Goal: Task Accomplishment & Management: Use online tool/utility

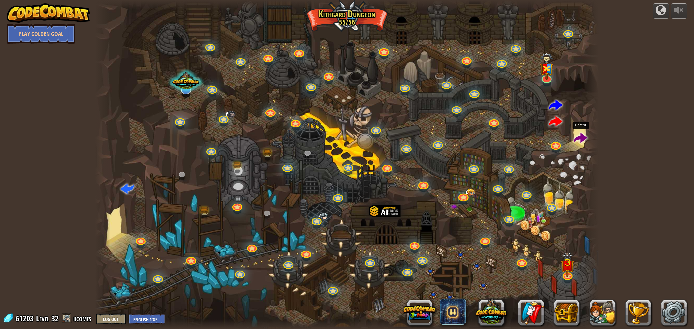
click at [580, 138] on span at bounding box center [581, 139] width 14 height 14
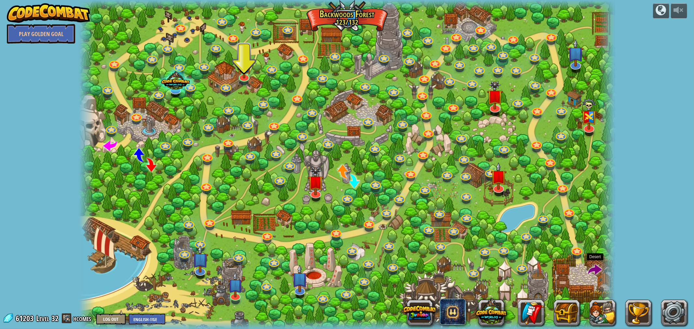
click at [592, 269] on span at bounding box center [595, 271] width 14 height 14
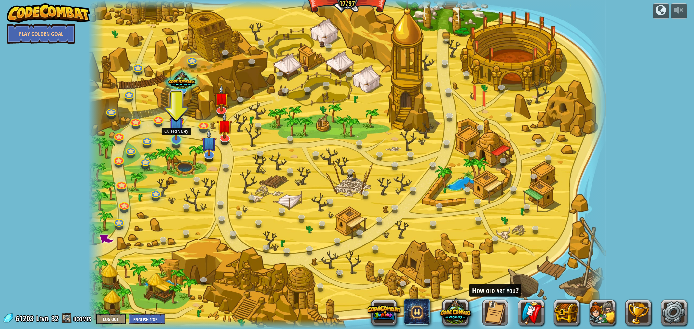
click at [181, 132] on img at bounding box center [176, 124] width 14 height 33
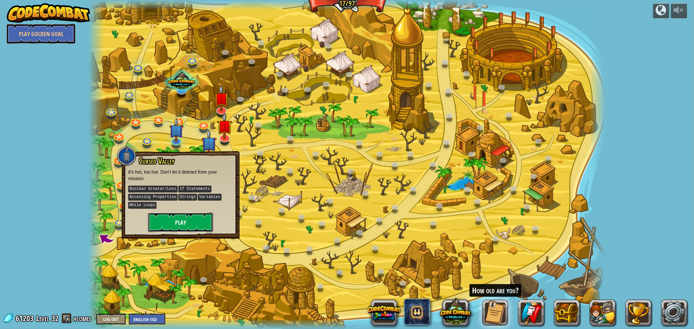
click at [194, 215] on button "Play" at bounding box center [180, 223] width 65 height 20
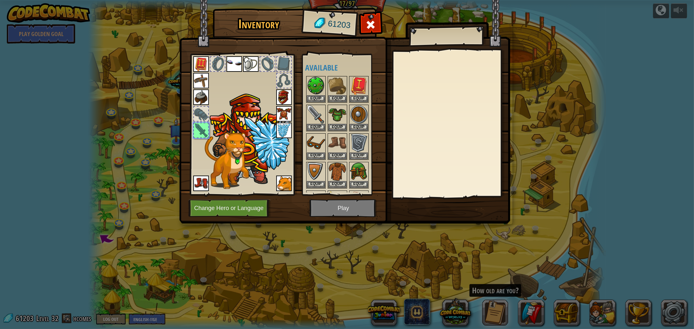
scroll to position [54, 0]
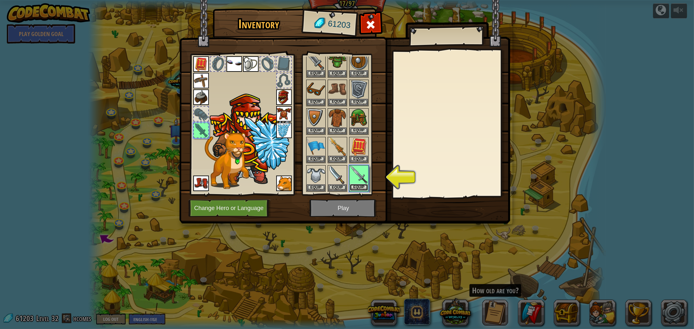
click at [353, 186] on button "Equip" at bounding box center [359, 187] width 18 height 7
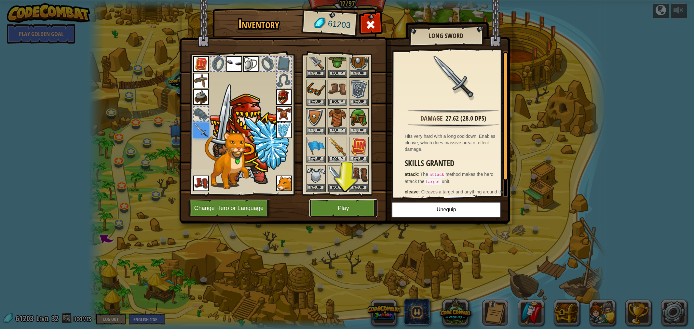
click at [363, 209] on button "Play" at bounding box center [344, 209] width 68 height 18
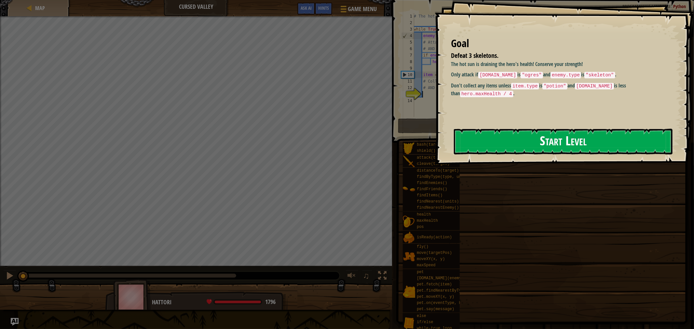
click at [516, 149] on button "Start Level" at bounding box center [563, 142] width 219 height 26
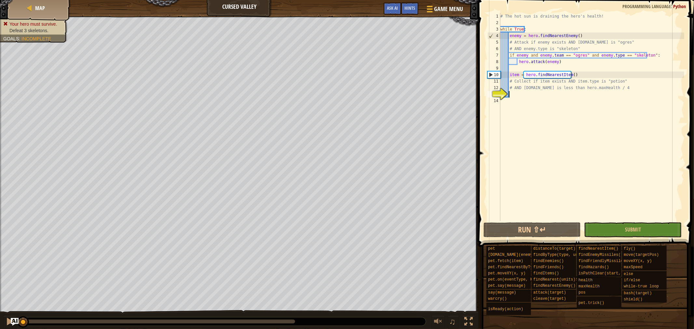
drag, startPoint x: 21, startPoint y: 324, endPoint x: 0, endPoint y: 346, distance: 30.7
click at [0, 0] on html "Map Cursed Valley Game Menu Done Hints Ask AI 1 ההההההההההההההההההההההההההההההה…" at bounding box center [347, 0] width 694 height 0
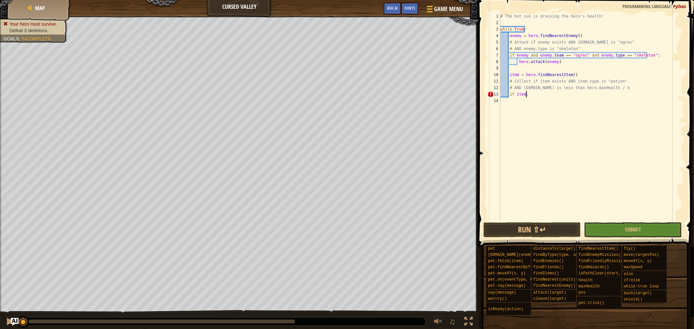
scroll to position [3, 1]
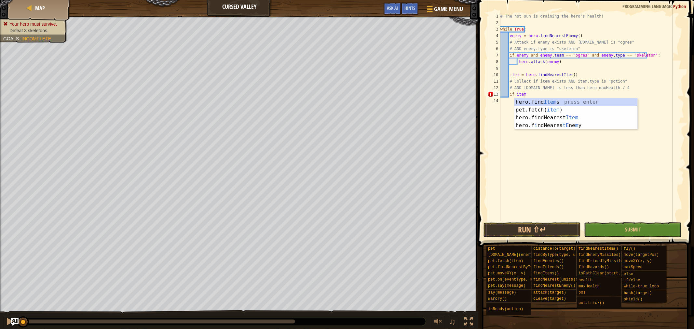
click at [536, 92] on div "# The hot sun is draining the hero's health! while True : enemy = hero . findNe…" at bounding box center [591, 123] width 185 height 221
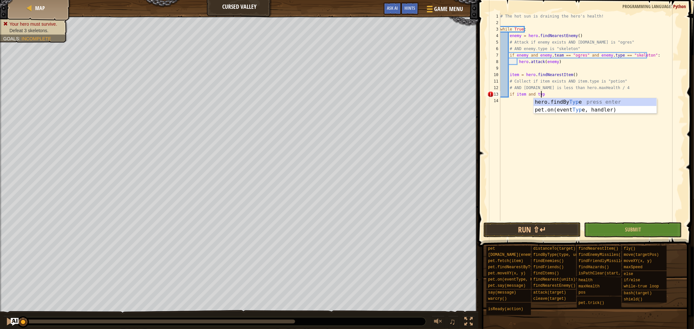
scroll to position [3, 3]
click at [533, 91] on div "# The hot sun is draining the hero's health! while True : enemy = hero . findNe…" at bounding box center [591, 123] width 185 height 221
click at [534, 93] on div "# The hot sun is draining the hero's health! while True : enemy = hero . findNe…" at bounding box center [591, 123] width 185 height 221
click at [542, 94] on div "# The hot sun is draining the hero's health! while True : enemy = hero . findNe…" at bounding box center [591, 123] width 185 height 221
click at [544, 95] on div "# The hot sun is draining the hero's health! while True : enemy = hero . findNe…" at bounding box center [591, 123] width 185 height 221
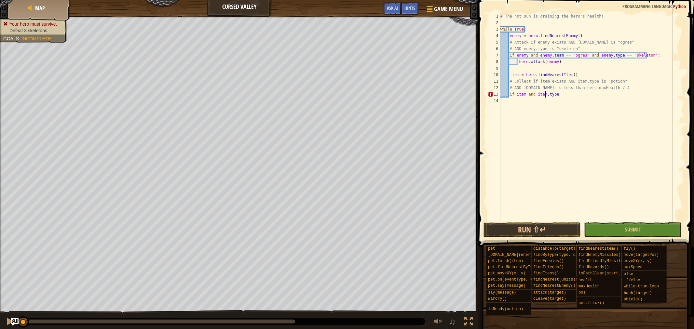
scroll to position [3, 4]
click at [548, 94] on div "# The hot sun is draining the hero's health! while True : enemy = hero . findNe…" at bounding box center [591, 123] width 185 height 221
click at [573, 95] on div "# The hot sun is draining the hero's health! while True : enemy = hero . findNe…" at bounding box center [591, 123] width 185 height 221
click at [559, 96] on div "# The hot sun is draining the hero's health! while True : enemy = hero . findNe…" at bounding box center [591, 123] width 185 height 221
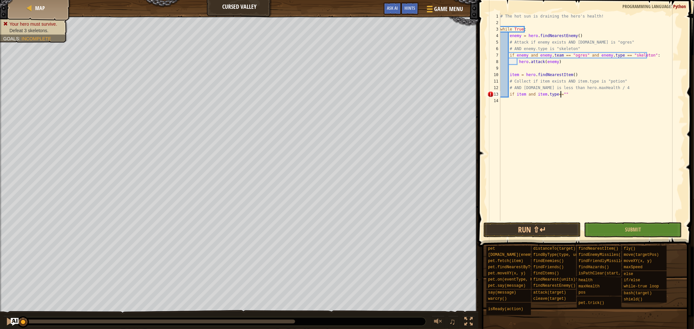
click at [560, 96] on div "# The hot sun is draining the hero's health! while True : enemy = hero . findNe…" at bounding box center [591, 123] width 185 height 221
click at [632, 90] on div "# The hot sun is draining the hero's health! while True : enemy = hero . findNe…" at bounding box center [591, 123] width 185 height 221
click at [581, 94] on div "# The hot sun is draining the hero's health! while True : enemy = hero . findNe…" at bounding box center [591, 123] width 185 height 221
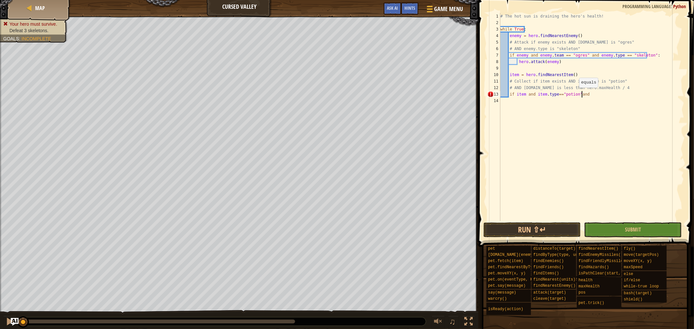
click at [576, 94] on div "# The hot sun is draining the hero's health! while True : enemy = hero . findNe…" at bounding box center [591, 123] width 185 height 221
click at [594, 94] on div "# The hot sun is draining the hero's health! while True : enemy = hero . findNe…" at bounding box center [591, 123] width 185 height 221
click at [622, 100] on div "[DOMAIN_NAME] press enter hero. max Health press enter" at bounding box center [632, 113] width 123 height 31
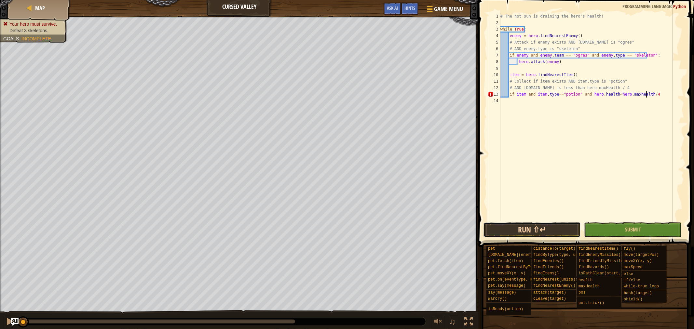
click at [548, 227] on button "Run ⇧↵" at bounding box center [533, 230] width 98 height 15
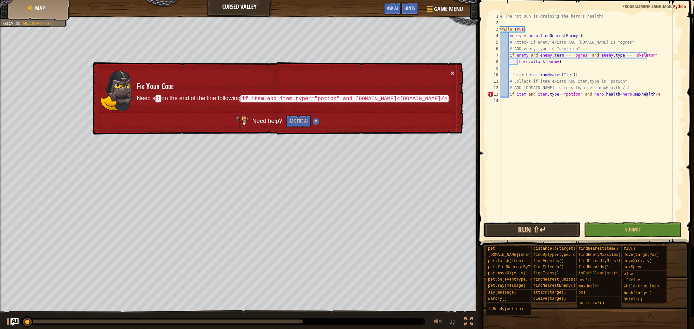
click at [548, 227] on button "Run ⇧↵" at bounding box center [533, 230] width 98 height 15
click at [6, 324] on div at bounding box center [10, 322] width 8 height 8
drag, startPoint x: 34, startPoint y: 323, endPoint x: 1, endPoint y: 294, distance: 44.1
click at [0, 321] on div "♫" at bounding box center [239, 320] width 478 height 20
type textarea "if item and item.type=="potion" and [DOMAIN_NAME]<[DOMAIN_NAME]/4:"
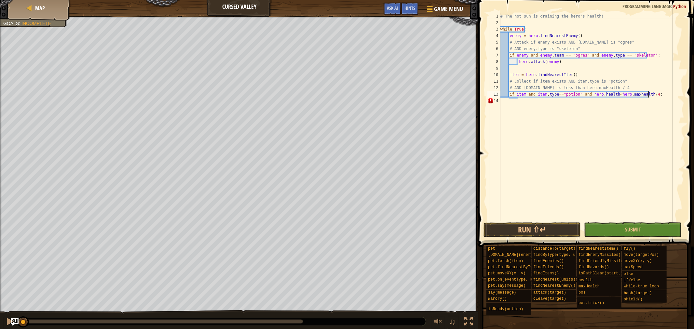
scroll to position [3, 1]
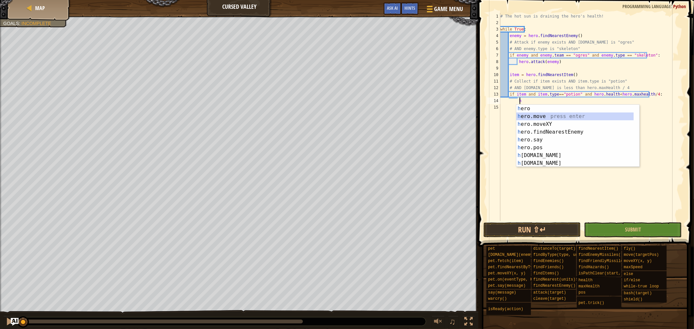
click at [539, 119] on div "h ero press enter h ero.move press enter h ero.moveXY press enter h ero.findNea…" at bounding box center [575, 144] width 117 height 78
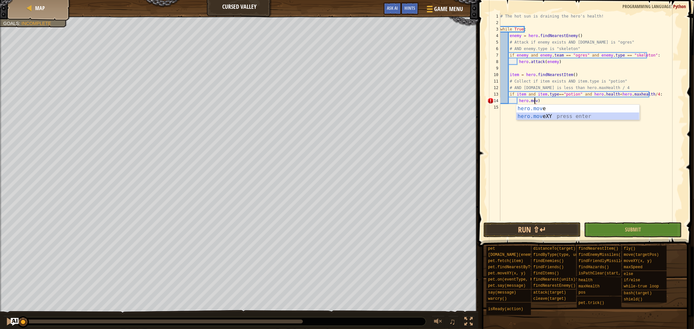
click at [558, 116] on div "hero.mov e press enter hero.mov eXY press enter" at bounding box center [578, 120] width 123 height 31
click at [571, 103] on div "# The hot sun is draining the hero's health! while True : enemy = hero . findNe…" at bounding box center [591, 123] width 185 height 221
type textarea "hero.moveXY(item.pos.x, item.pos.y)"
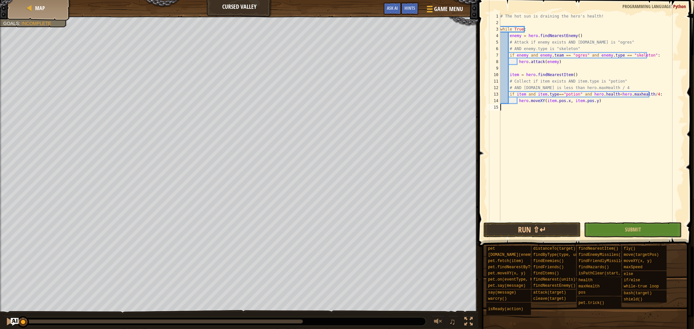
click at [644, 113] on div "# The hot sun is draining the hero's health! while True : enemy = hero . findNe…" at bounding box center [591, 123] width 185 height 221
click at [633, 103] on div "# The hot sun is draining the hero's health! while True : enemy = hero . findNe…" at bounding box center [591, 123] width 185 height 221
drag, startPoint x: 505, startPoint y: 234, endPoint x: 494, endPoint y: 240, distance: 12.8
click at [504, 233] on button "Run ⇧↵" at bounding box center [533, 230] width 98 height 15
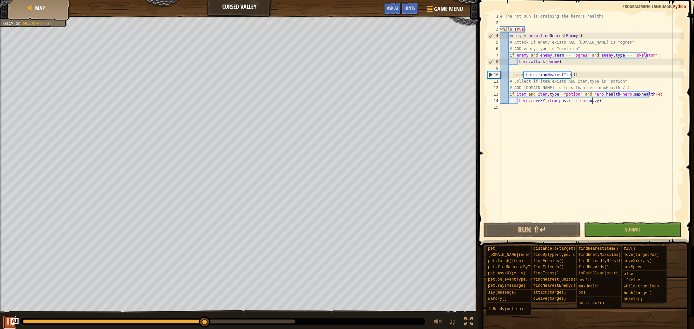
click at [5, 324] on button at bounding box center [9, 322] width 13 height 13
click at [633, 95] on div "# The hot sun is draining the hero's health! while True : enemy = hero . findNe…" at bounding box center [591, 123] width 185 height 221
click at [632, 95] on div "# The hot sun is draining the hero's health! while True : enemy = hero . findNe…" at bounding box center [591, 117] width 185 height 208
click at [632, 95] on div "# The hot sun is draining the hero's health! while True : enemy = hero . findNe…" at bounding box center [591, 123] width 185 height 221
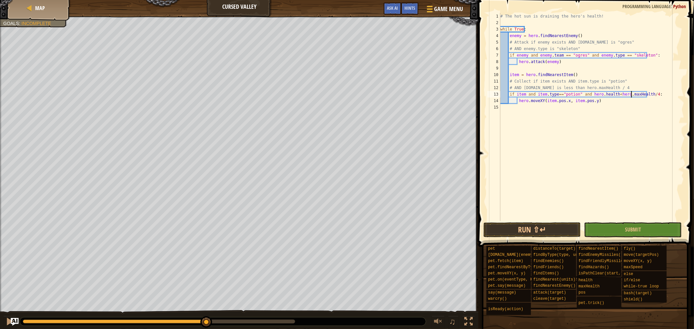
scroll to position [3, 11]
click at [599, 93] on div "# The hot sun is draining the hero's health! while True : enemy = hero . findNe…" at bounding box center [591, 123] width 185 height 221
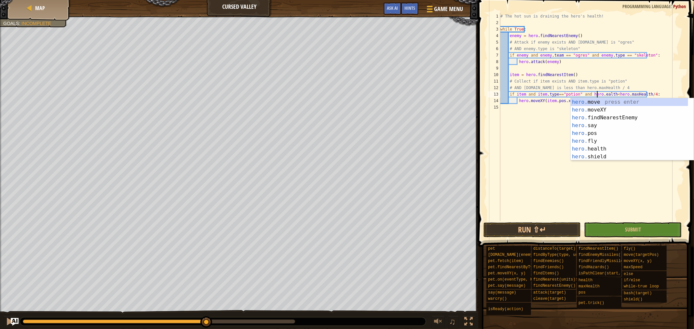
type textarea "if item and item.type=="potion" and [DOMAIN_NAME]<hero.maxHealth/4:"
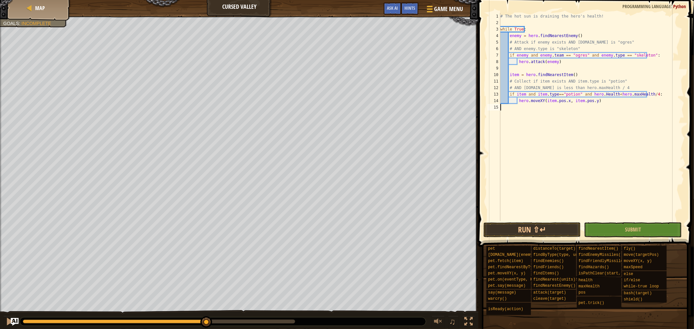
click at [569, 167] on div "# The hot sun is draining the hero's health! while True : enemy = hero . findNe…" at bounding box center [591, 123] width 185 height 221
click at [599, 96] on div "# The hot sun is draining the hero's health! while True : enemy = hero . findNe…" at bounding box center [591, 123] width 185 height 221
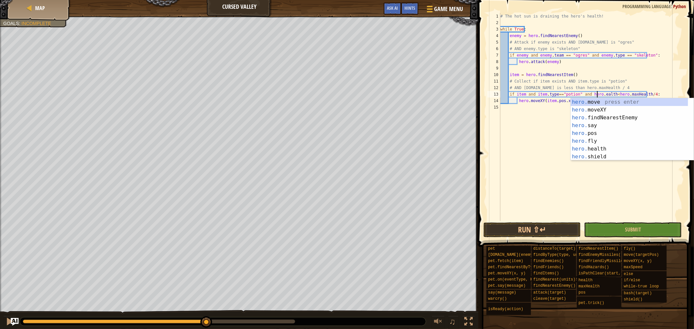
type textarea "if item and item.type=="potion" and [DOMAIN_NAME]<hero.maxHealth/4:"
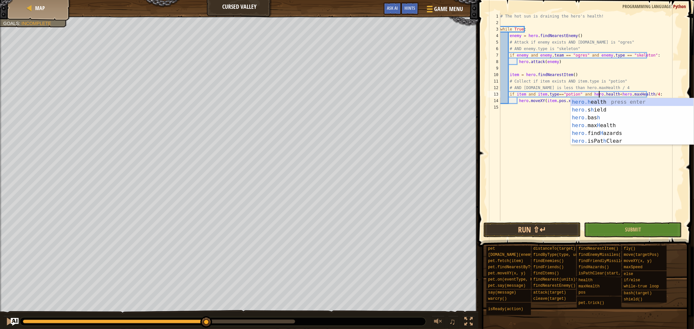
scroll to position [3, 8]
click at [580, 177] on div "# The hot sun is draining the hero's health! while True : enemy = hero . findNe…" at bounding box center [591, 123] width 185 height 221
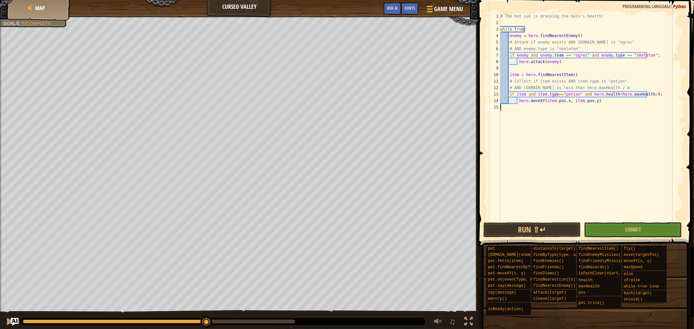
scroll to position [3, 0]
click at [535, 225] on button "Run ⇧↵" at bounding box center [533, 230] width 98 height 15
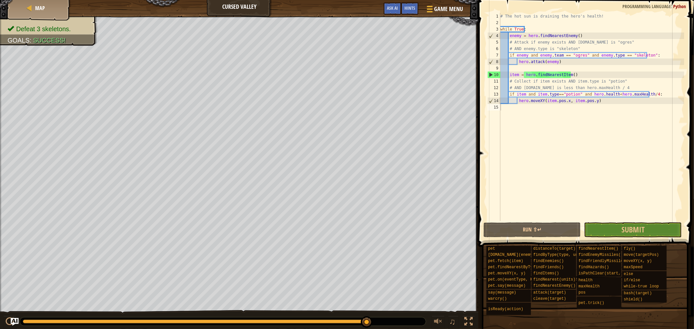
click at [590, 221] on span at bounding box center [586, 114] width 221 height 266
click at [589, 226] on button "Submit" at bounding box center [633, 230] width 98 height 15
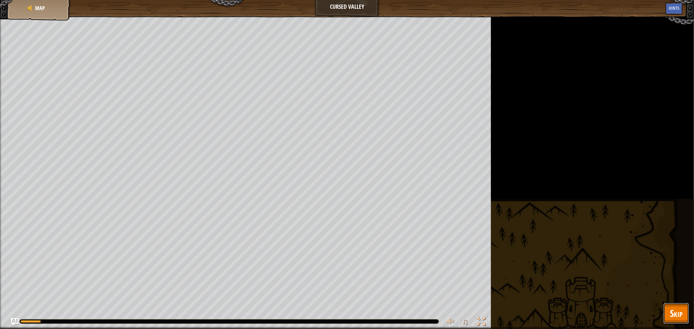
click at [671, 311] on span "Skip" at bounding box center [676, 313] width 13 height 13
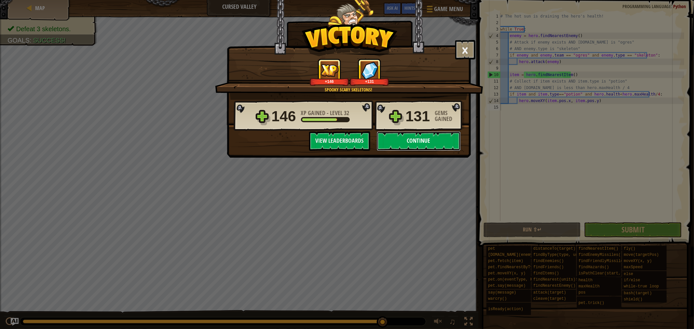
click at [440, 147] on button "Continue" at bounding box center [419, 141] width 84 height 20
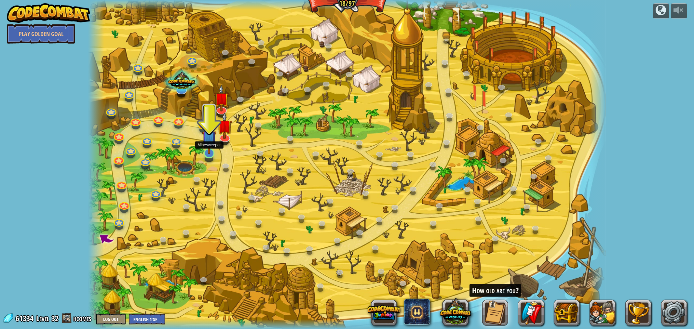
click at [208, 149] on img at bounding box center [209, 138] width 14 height 33
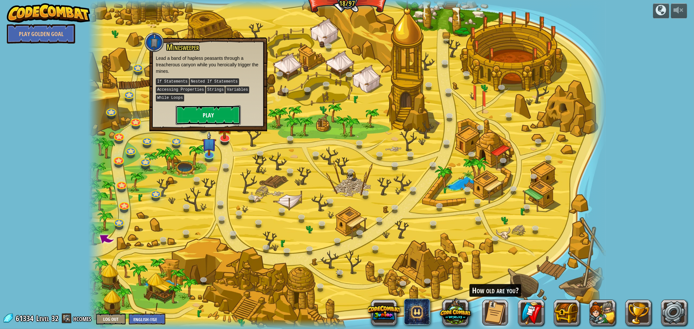
click at [196, 115] on button "Play" at bounding box center [208, 115] width 65 height 20
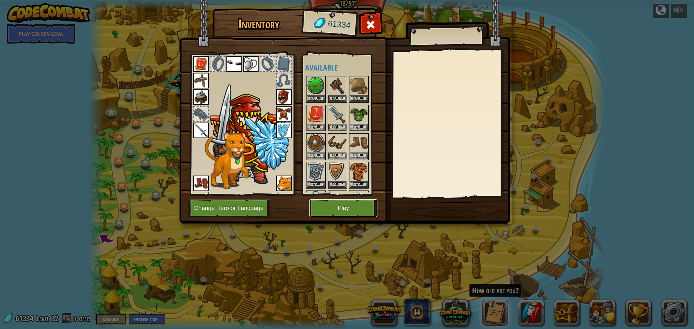
click at [360, 209] on button "Play" at bounding box center [344, 209] width 68 height 18
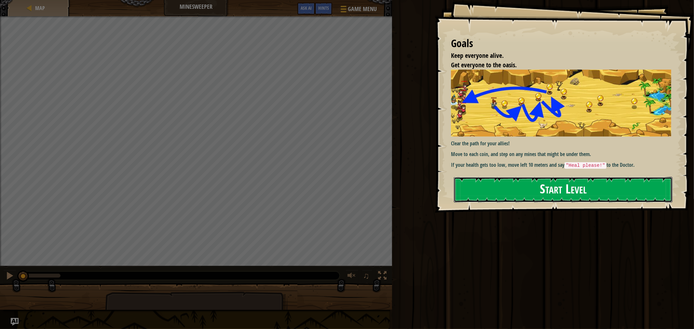
click at [572, 184] on button "Start Level" at bounding box center [563, 190] width 219 height 26
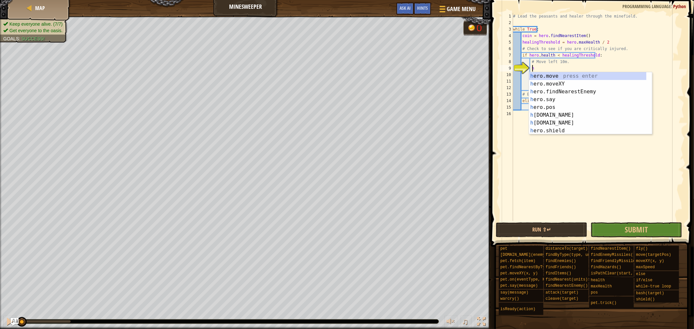
scroll to position [3, 1]
click at [590, 86] on div "h ero.move press enter h ero.moveXY press enter h ero.findNearestEnemy press en…" at bounding box center [587, 111] width 117 height 78
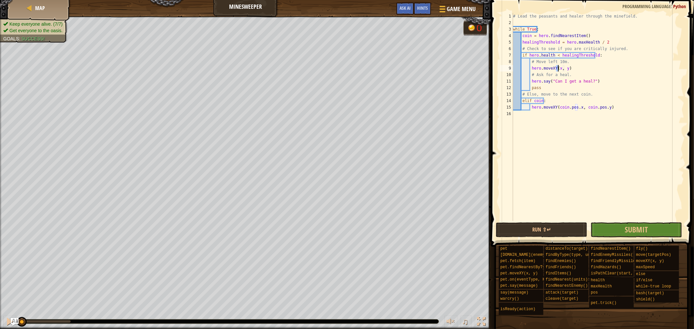
click at [580, 61] on div "# Lead the peasants and healer through the minefield. while True : coin = hero …" at bounding box center [598, 123] width 172 height 221
click at [558, 69] on div "# Lead the peasants and healer through the minefield. while True : coin = hero …" at bounding box center [598, 123] width 172 height 221
click at [578, 69] on div "# Lead the peasants and healer through the minefield. while True : coin = hero …" at bounding box center [598, 123] width 172 height 221
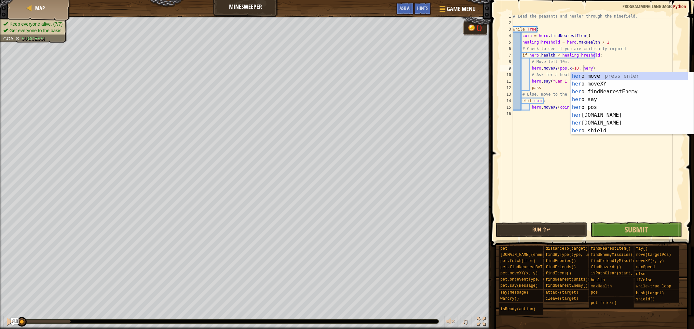
scroll to position [3, 6]
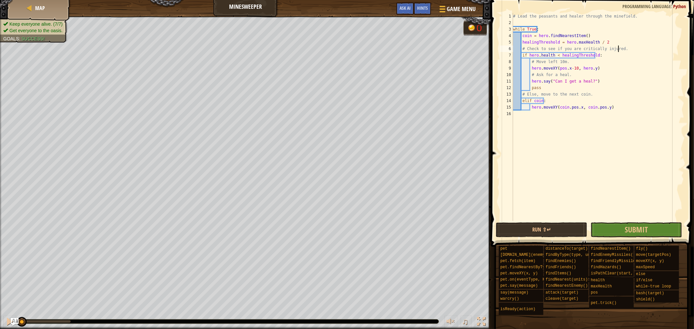
click at [623, 48] on div "# Lead the peasants and healer through the minefield. while True : coin = hero …" at bounding box center [598, 123] width 172 height 221
click at [587, 69] on div "# Lead the peasants and healer through the minefield. while True : coin = hero …" at bounding box center [598, 123] width 172 height 221
click at [587, 71] on div "# Lead the peasants and healer through the minefield. while True : coin = hero …" at bounding box center [598, 123] width 172 height 221
click at [587, 69] on div "# Lead the peasants and healer through the minefield. while True : coin = hero …" at bounding box center [598, 123] width 172 height 221
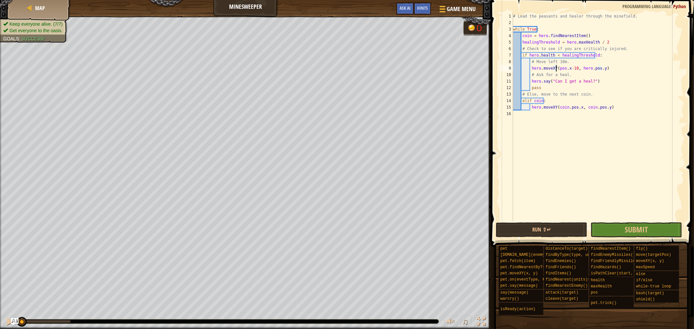
click at [557, 69] on div "# Lead the peasants and healer through the minefield. while True : coin = hero …" at bounding box center [598, 123] width 172 height 221
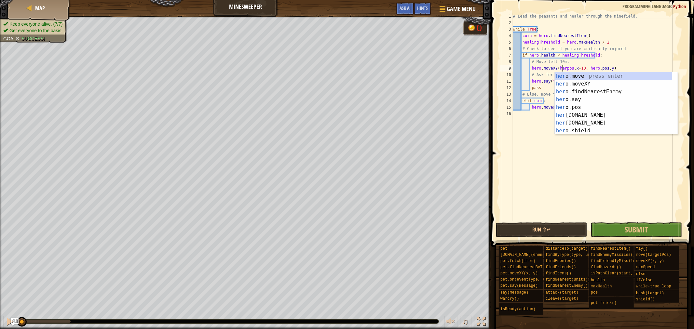
scroll to position [3, 4]
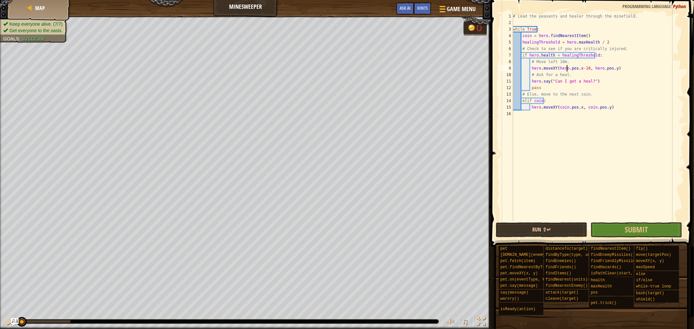
type textarea "hero.moveXY(hero.pos.x-10, hero.pos.y)"
click at [539, 224] on button "Run ⇧↵" at bounding box center [541, 230] width 91 height 15
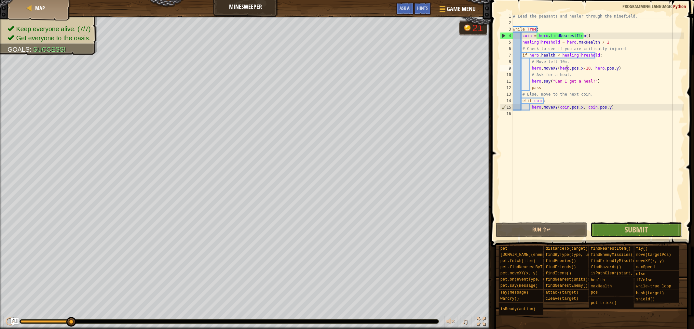
click at [675, 228] on button "Submit" at bounding box center [636, 230] width 91 height 15
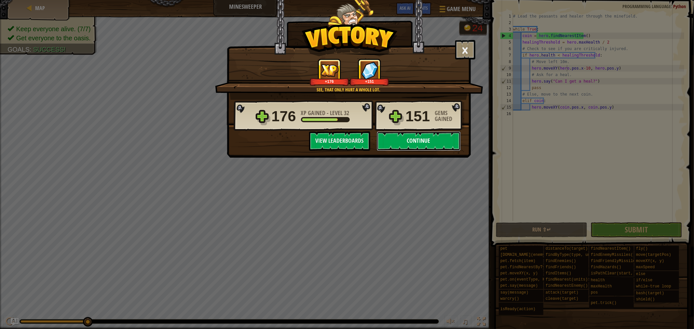
click at [410, 133] on button "Continue" at bounding box center [419, 141] width 84 height 20
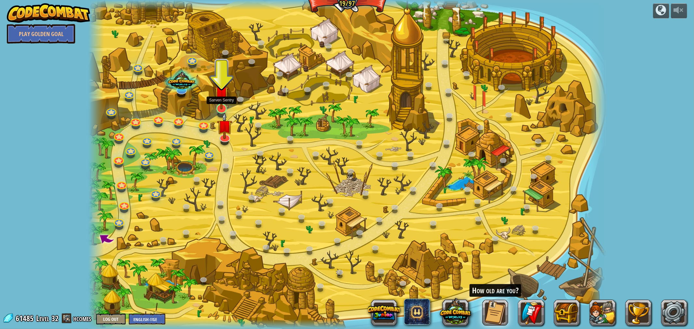
click at [215, 105] on img at bounding box center [221, 93] width 14 height 33
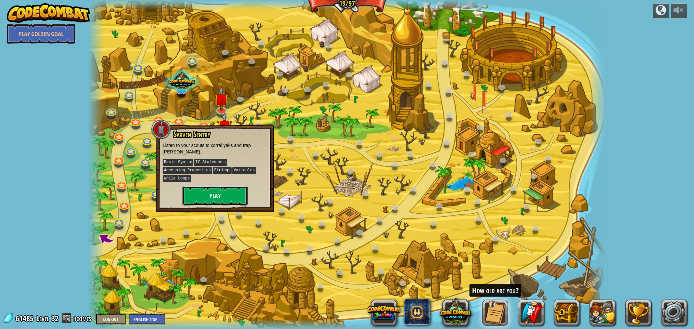
click at [202, 187] on button "Play" at bounding box center [215, 196] width 65 height 20
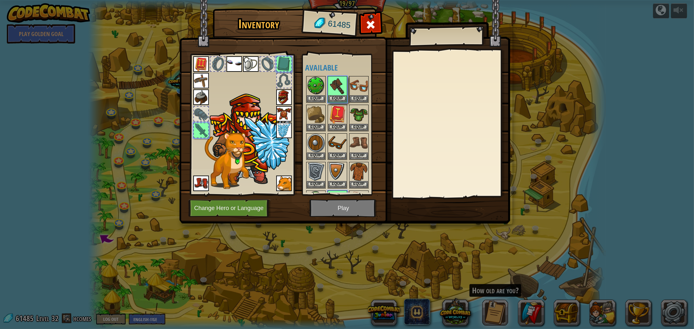
scroll to position [25, 0]
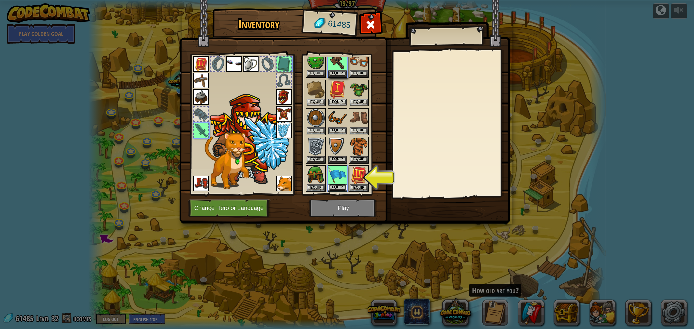
click at [337, 186] on button "Equip" at bounding box center [337, 187] width 18 height 7
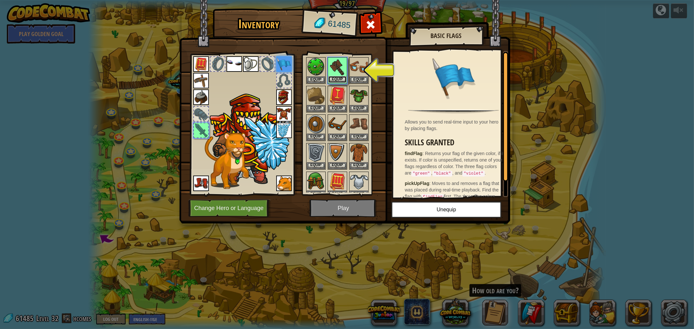
click at [342, 78] on button "Equip" at bounding box center [337, 79] width 18 height 7
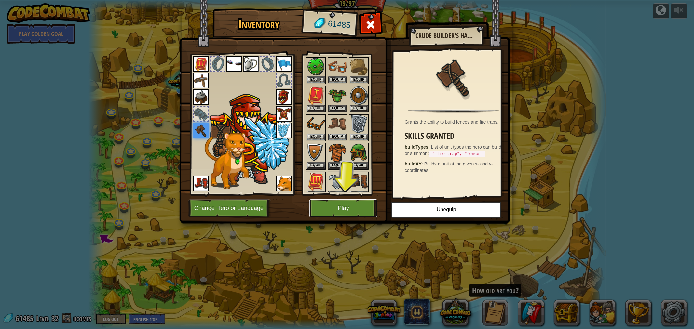
click at [352, 202] on button "Play" at bounding box center [344, 209] width 68 height 18
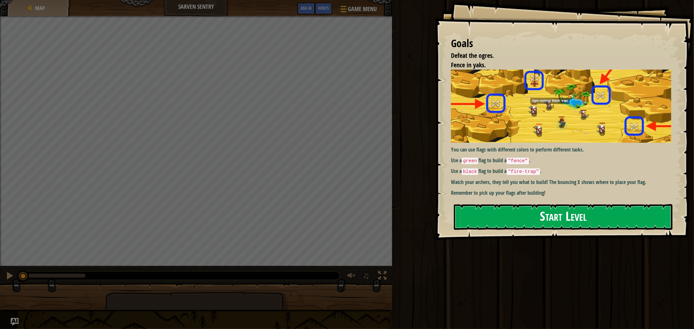
click at [530, 210] on button "Start Level" at bounding box center [563, 217] width 219 height 26
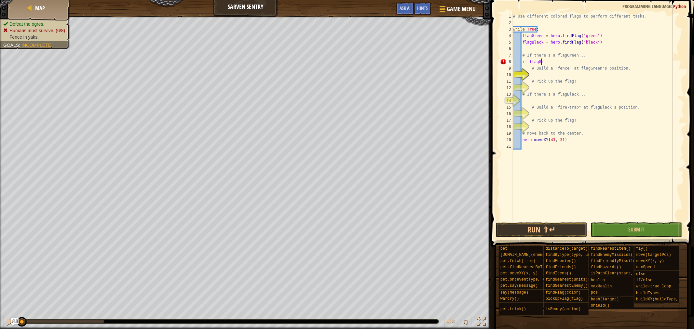
scroll to position [3, 2]
type textarea "if flagGreen:"
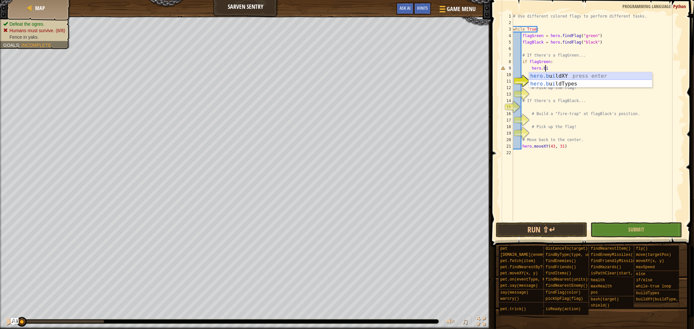
click at [585, 76] on div "hero.[PERSON_NAME] ldXY press enter hero.[PERSON_NAME] ldTypes press enter" at bounding box center [590, 87] width 123 height 31
click at [581, 68] on div "# Use different colored flags to perform different tasks. while True : flagGree…" at bounding box center [598, 123] width 172 height 221
click at [619, 66] on div "# Use different colored flags to perform different tasks. while True : flagGree…" at bounding box center [598, 123] width 172 height 221
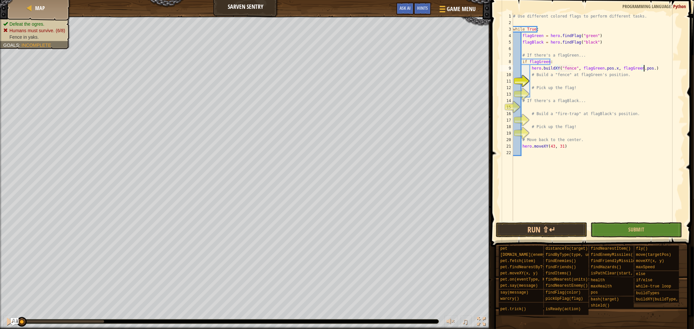
scroll to position [3, 11]
type textarea "hero.buildXY("fence", flagGreen.pos.x, flagGreen.pos.y)"
click at [546, 97] on div "# Use different colored flags to perform different tasks. while True : flagGree…" at bounding box center [598, 123] width 172 height 221
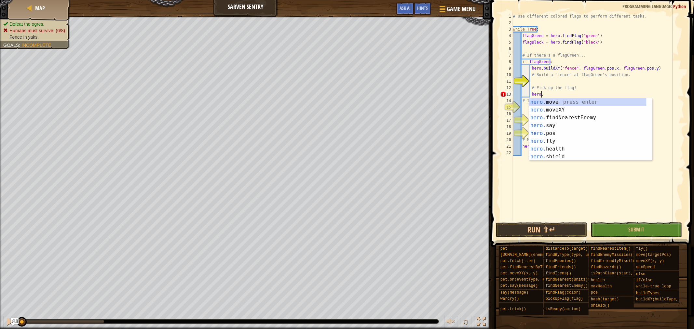
scroll to position [3, 2]
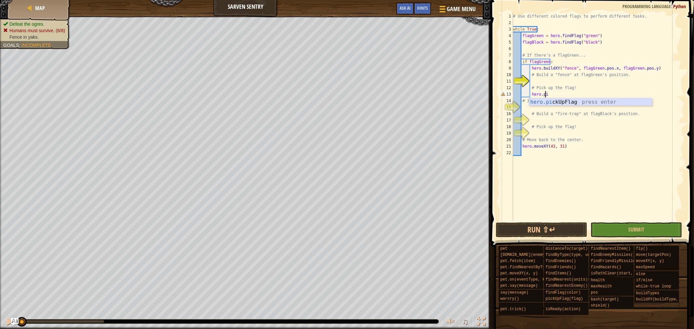
click at [555, 103] on div "hero.pi ckUpFlag press enter" at bounding box center [590, 109] width 123 height 23
click at [580, 99] on div "# Use different colored flags to perform different tasks. while True : flagGree…" at bounding box center [598, 123] width 172 height 221
click at [573, 94] on div "# Use different colored flags to perform different tasks. while True : flagGree…" at bounding box center [598, 123] width 172 height 221
type textarea "hero.pickUpFlag(flagGreen)"
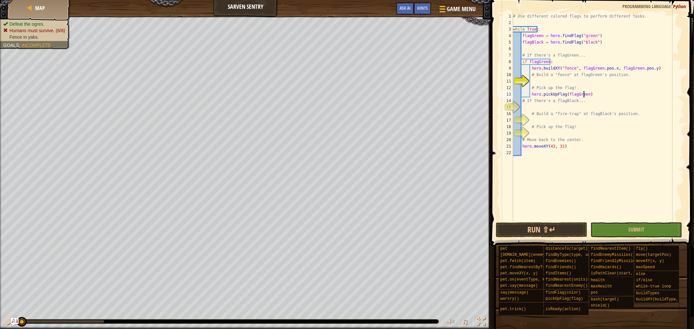
click at [552, 108] on div "# Use different colored flags to perform different tasks. while True : flagGree…" at bounding box center [598, 123] width 172 height 221
type textarea "if flagBlack:"
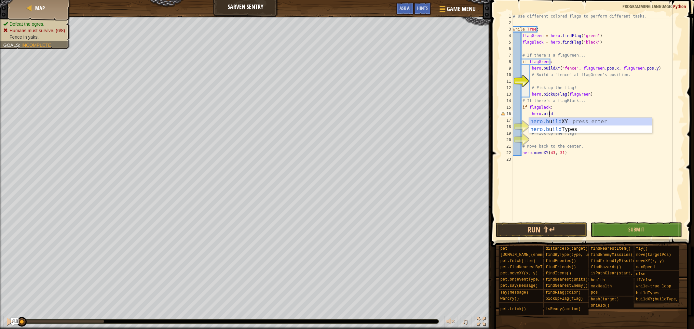
scroll to position [3, 2]
click at [585, 119] on div "hero.b u ild XY press enter hero.b u ild Types press enter" at bounding box center [590, 133] width 123 height 31
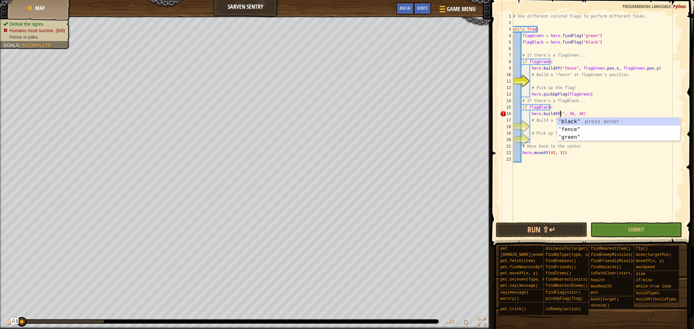
scroll to position [3, 4]
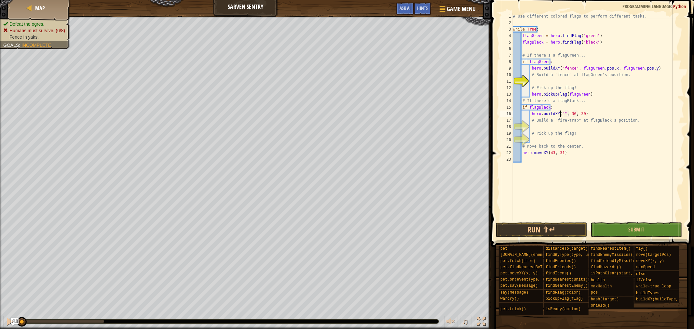
click at [560, 114] on div "# Use different colored flags to perform different tasks. while True : flagGree…" at bounding box center [598, 123] width 172 height 221
click at [592, 113] on div "# Use different colored flags to perform different tasks. while True : flagGree…" at bounding box center [598, 123] width 172 height 221
click at [591, 115] on div "# Use different colored flags to perform different tasks. while True : flagGree…" at bounding box center [598, 117] width 172 height 208
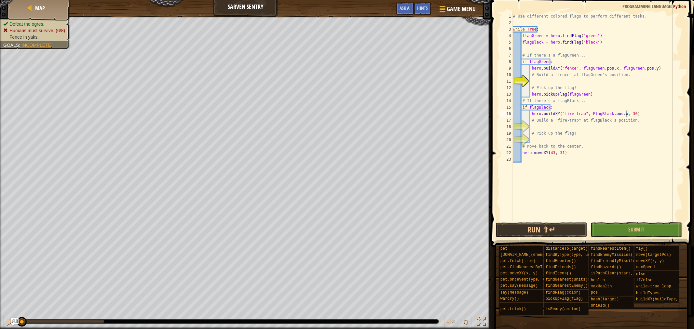
click at [628, 112] on div "# Use different colored flags to perform different tasks. while True : flagGree…" at bounding box center [598, 123] width 172 height 221
click at [627, 114] on div "# Use different colored flags to perform different tasks. while True : flagGree…" at bounding box center [598, 117] width 172 height 208
click at [627, 114] on div "# Use different colored flags to perform different tasks. while True : flagGree…" at bounding box center [598, 123] width 172 height 221
click at [627, 113] on div "# Use different colored flags to perform different tasks. while True : flagGree…" at bounding box center [598, 117] width 172 height 208
click at [588, 112] on div "# Use different colored flags to perform different tasks. while True : flagGree…" at bounding box center [598, 123] width 172 height 221
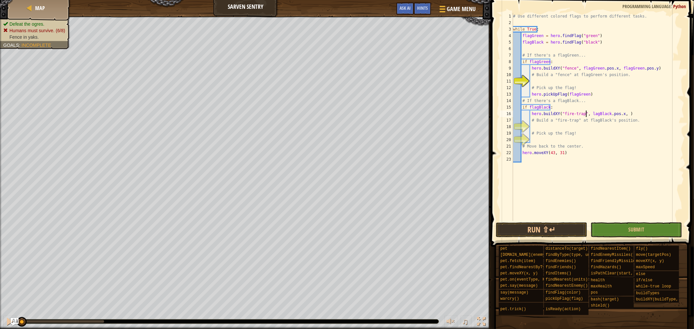
scroll to position [3, 7]
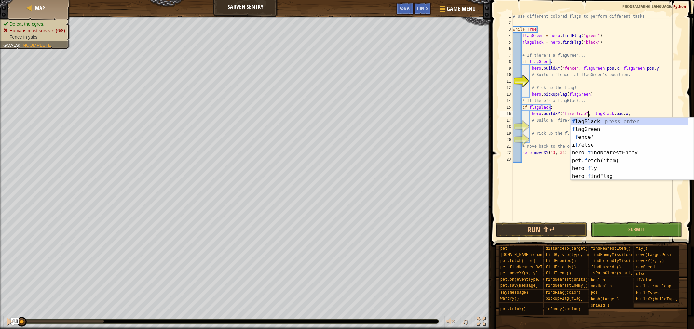
click at [620, 112] on div "# Use different colored flags to perform different tasks. while True : flagGree…" at bounding box center [598, 123] width 172 height 221
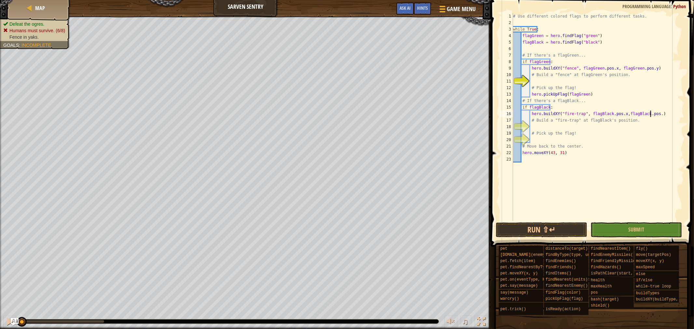
scroll to position [3, 11]
type textarea "hero.buildXY("fire-trap", flagBlack.pos.x,flagBlack.pos.y )"
click at [613, 128] on div "# Use different colored flags to perform different tasks. while True : flagGree…" at bounding box center [598, 123] width 172 height 221
click at [597, 143] on div "# Use different colored flags to perform different tasks. while True : flagGree…" at bounding box center [598, 123] width 172 height 221
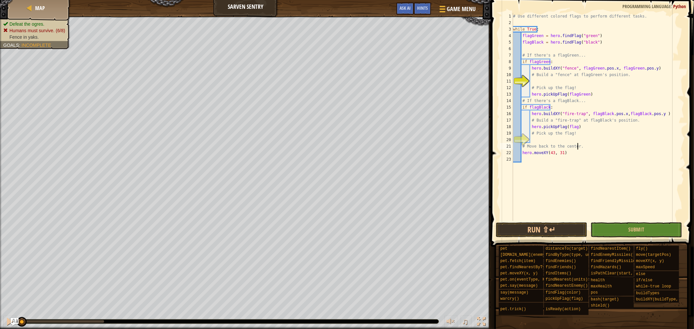
click at [574, 127] on div "# Use different colored flags to perform different tasks. while True : flagGree…" at bounding box center [598, 123] width 172 height 221
type textarea "hero.pickUpFlag(flagBlack)"
click at [597, 167] on div "# Use different colored flags to perform different tasks. while True : flagGree…" at bounding box center [598, 123] width 172 height 221
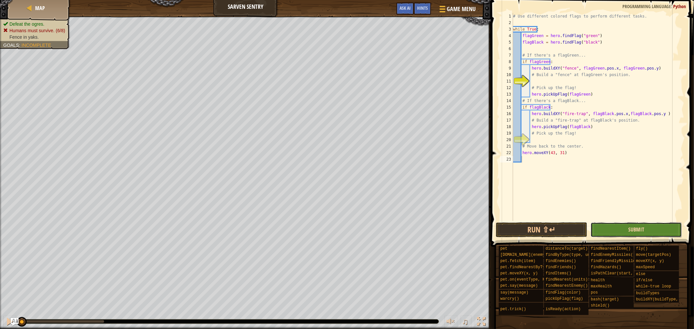
click at [642, 227] on span "Submit" at bounding box center [636, 229] width 16 height 7
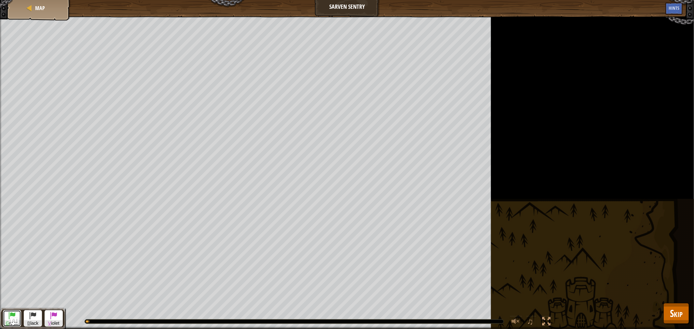
click at [11, 312] on span at bounding box center [12, 316] width 8 height 8
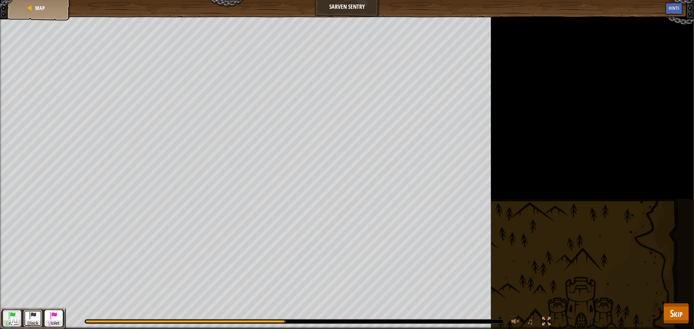
click at [38, 310] on button "B lack" at bounding box center [33, 318] width 18 height 17
click at [15, 321] on span "G reen" at bounding box center [12, 324] width 18 height 6
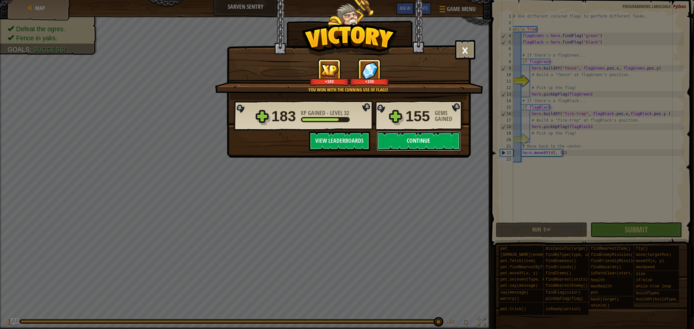
click at [415, 145] on button "Continue" at bounding box center [419, 141] width 84 height 20
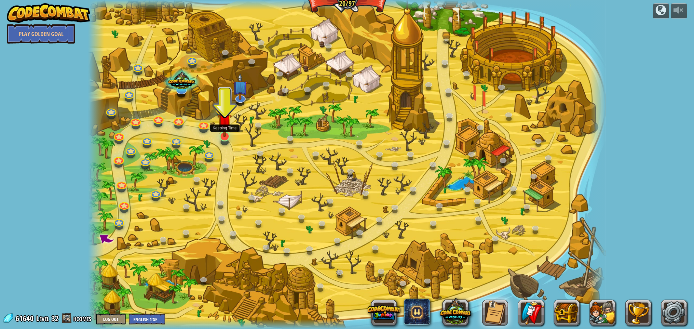
click at [226, 134] on img at bounding box center [225, 121] width 14 height 33
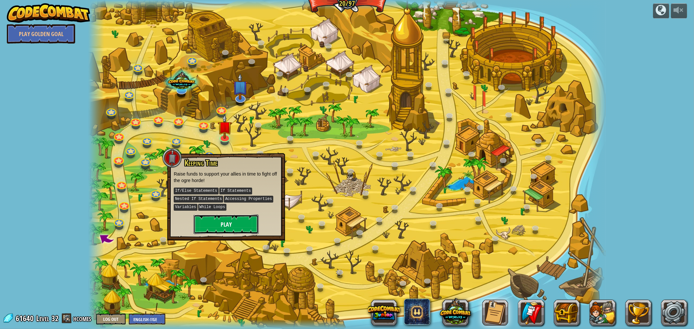
click at [241, 222] on button "Play" at bounding box center [226, 225] width 65 height 20
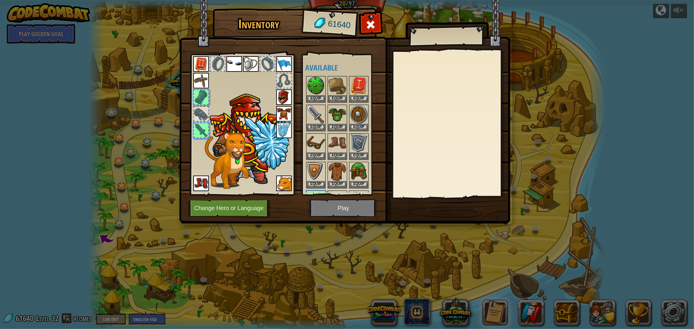
scroll to position [54, 0]
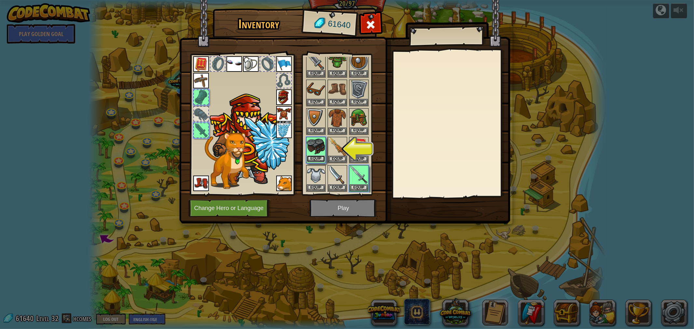
click at [314, 157] on button "Equip" at bounding box center [316, 159] width 18 height 7
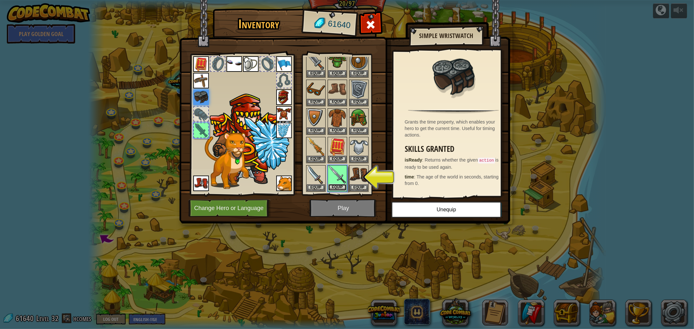
click at [336, 184] on button "Equip" at bounding box center [337, 187] width 18 height 7
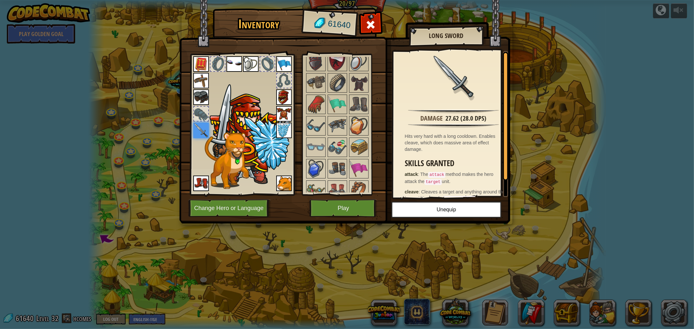
scroll to position [777, 0]
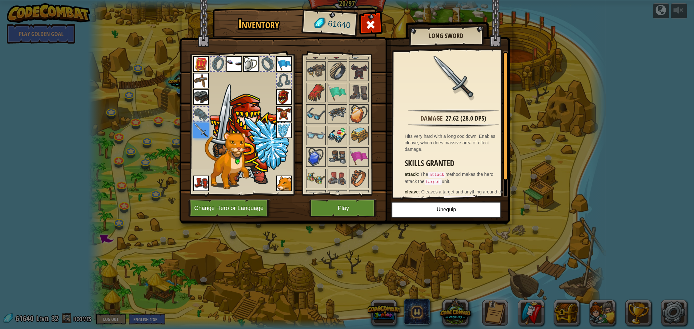
click at [340, 132] on img at bounding box center [337, 136] width 18 height 18
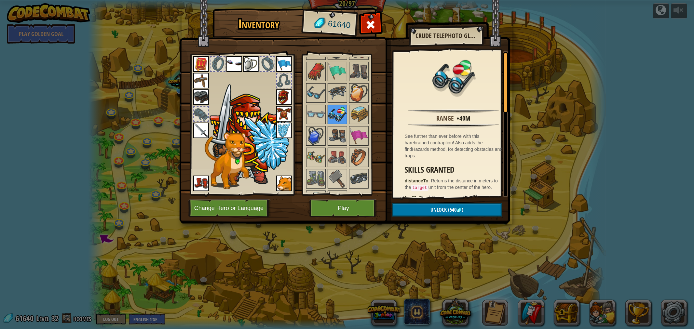
scroll to position [816, 0]
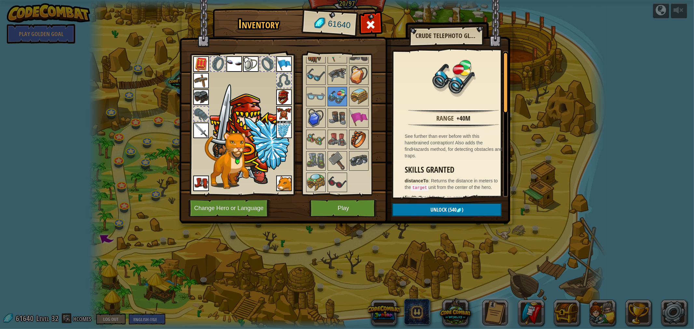
click at [352, 140] on img at bounding box center [359, 140] width 18 height 18
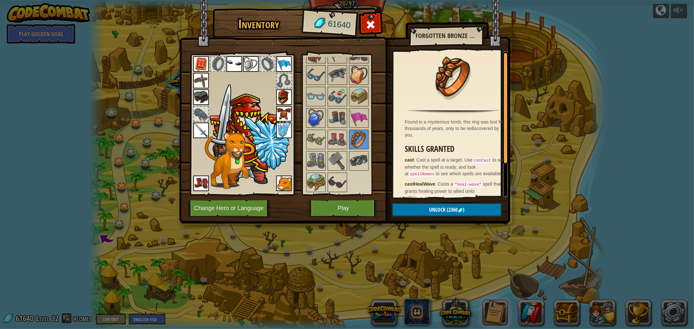
click at [233, 66] on img at bounding box center [235, 64] width 16 height 16
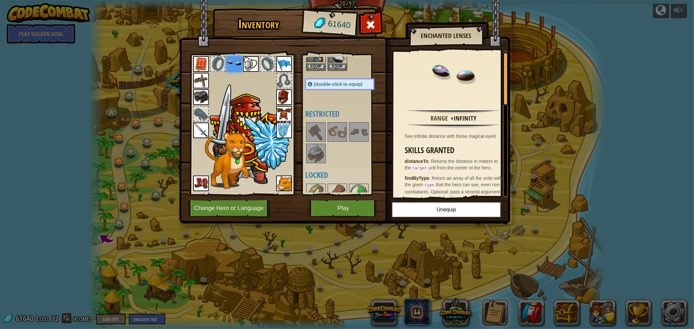
scroll to position [201, 0]
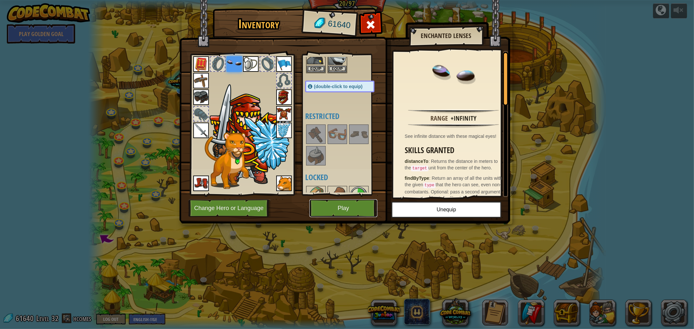
click at [353, 213] on button "Play" at bounding box center [344, 209] width 68 height 18
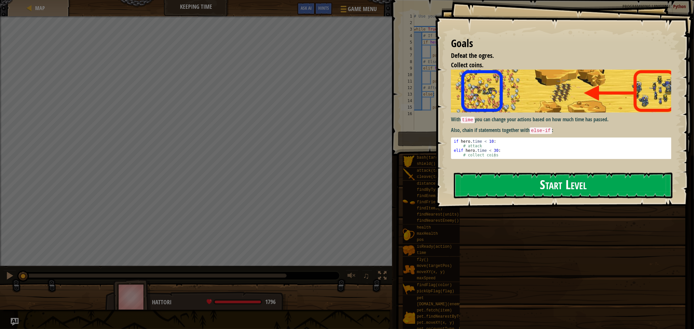
click at [528, 190] on button "Start Level" at bounding box center [563, 186] width 219 height 26
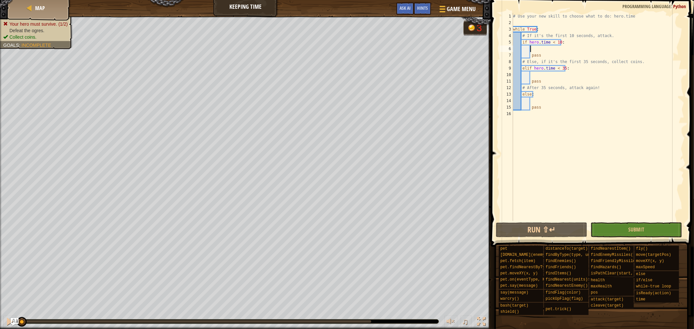
click at [538, 49] on div "# Use your new skill to choose what to do: hero.time while True : # If it's the…" at bounding box center [598, 123] width 172 height 221
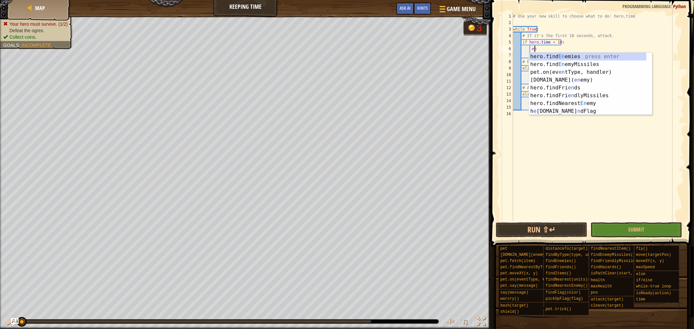
scroll to position [3, 1]
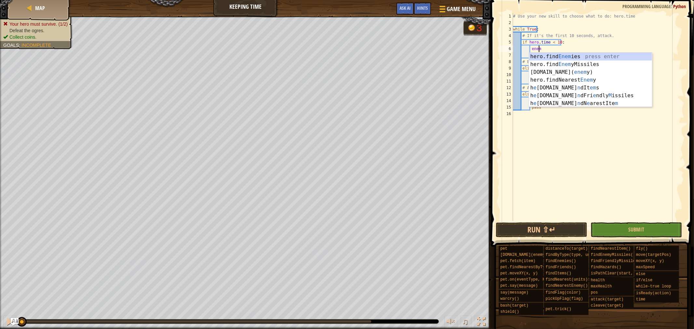
type textarea "enemy"
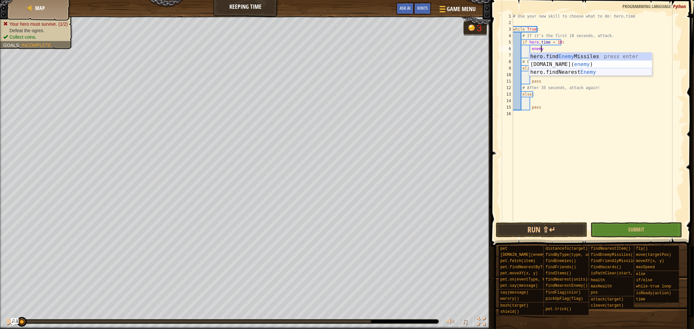
click at [610, 72] on div "hero.find Enemy Missiles press enter [DOMAIN_NAME]( enemy ) press enter hero.fi…" at bounding box center [590, 72] width 123 height 39
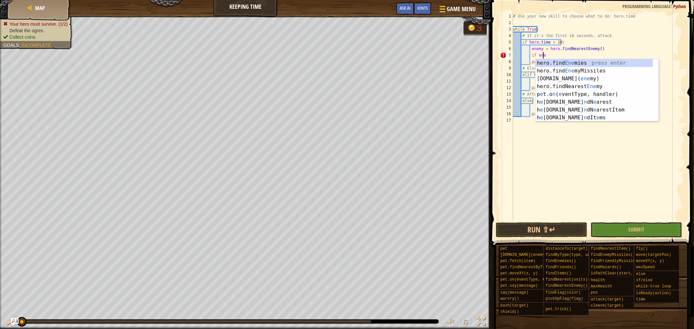
scroll to position [3, 2]
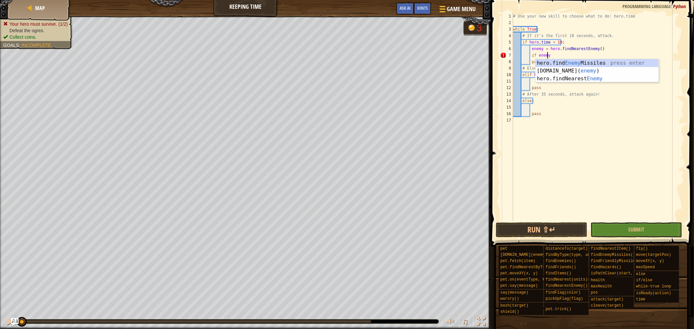
type textarea "if enemy:"
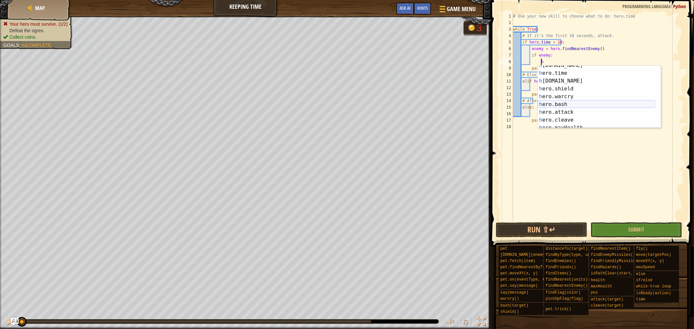
scroll to position [43, 0]
click at [584, 111] on div "h [DOMAIN_NAME] press enter h ero.time press enter h [DOMAIN_NAME] press enter …" at bounding box center [596, 101] width 117 height 78
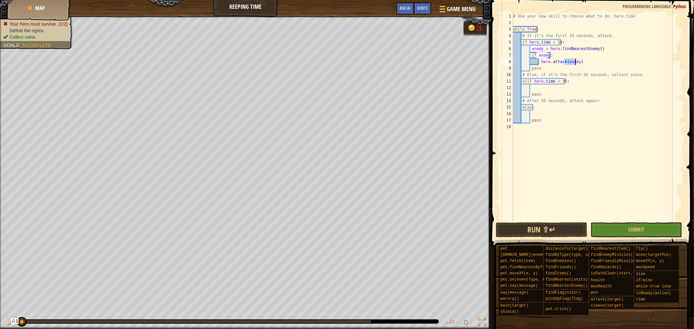
click at [594, 65] on div "# Use your new skill to choose what to do: hero.time while True : # If it's the…" at bounding box center [598, 123] width 172 height 221
type textarea "pass"
click at [565, 87] on div "# Use your new skill to choose what to do: hero.time while True : # If it's the…" at bounding box center [598, 123] width 172 height 221
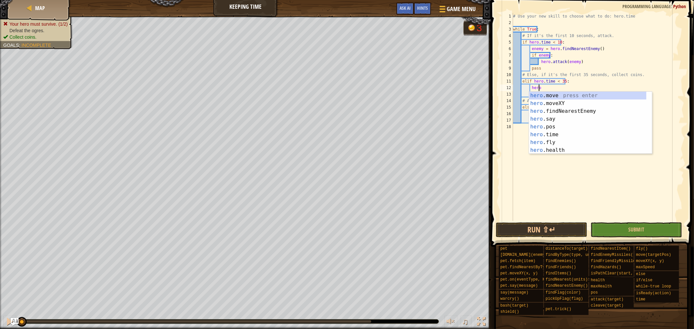
scroll to position [3, 2]
click at [558, 104] on div "hero. move press enter hero. moveXY press enter hero. findNearestEnemy press en…" at bounding box center [587, 131] width 117 height 78
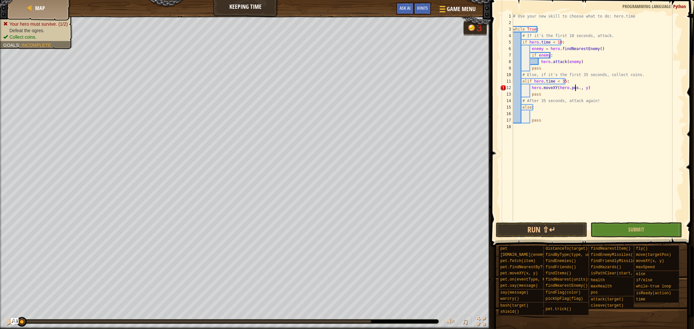
scroll to position [3, 5]
click at [582, 89] on div "# Use your new skill to choose what to do: hero.time while True : # If it's the…" at bounding box center [598, 123] width 172 height 221
type textarea "hero.moveXY(hero.pos.x, hero.pos.y)"
click at [551, 111] on div "# Use your new skill to choose what to do: hero.time while True : # If it's the…" at bounding box center [598, 123] width 172 height 221
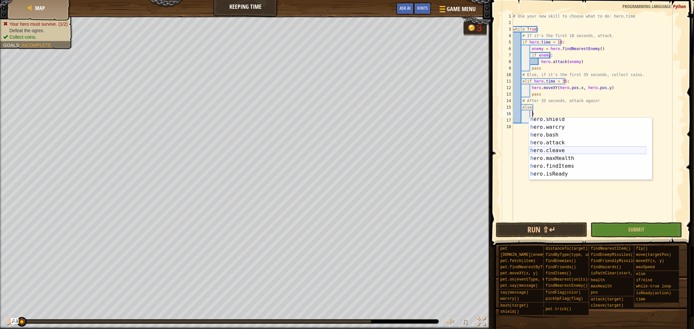
scroll to position [65, 0]
click at [594, 145] on div "h ero.shield press enter h ero.warcry press enter h ero.bash press enter h ero.…" at bounding box center [587, 155] width 117 height 78
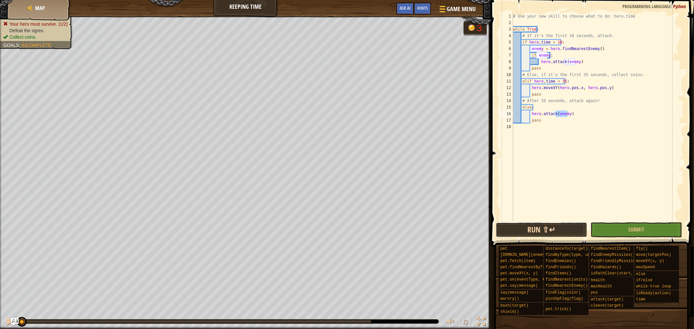
click at [572, 236] on button "Run ⇧↵" at bounding box center [541, 230] width 91 height 15
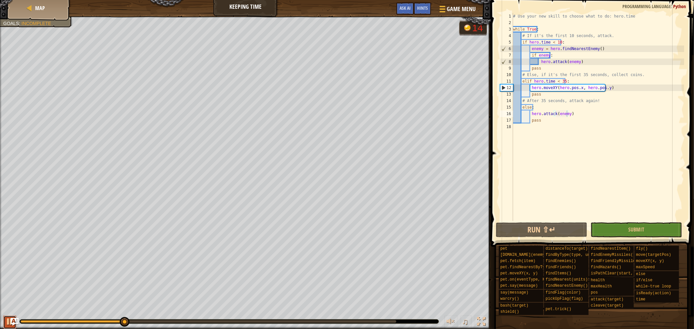
click at [8, 322] on div at bounding box center [10, 322] width 8 height 8
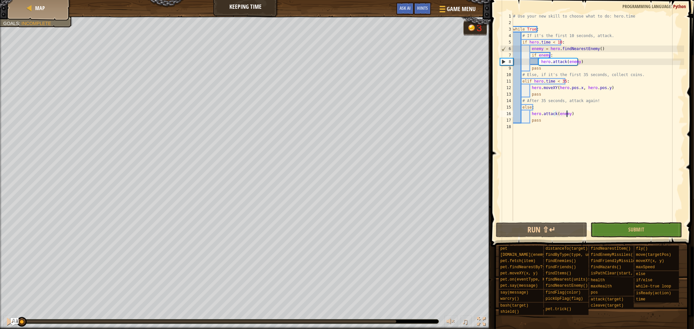
drag, startPoint x: 121, startPoint y: 320, endPoint x: 0, endPoint y: 337, distance: 122.2
click at [0, 0] on html "Map Keeping Time Game Menu Done Hints Ask AI 1 הההההההההההההההההההההההההההההההה…" at bounding box center [347, 0] width 694 height 0
click at [550, 85] on div "# Use your new skill to choose what to do: hero.time while True : # If it's the…" at bounding box center [598, 123] width 172 height 221
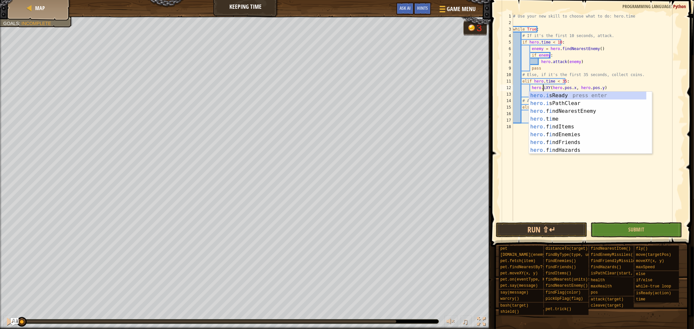
scroll to position [3, 2]
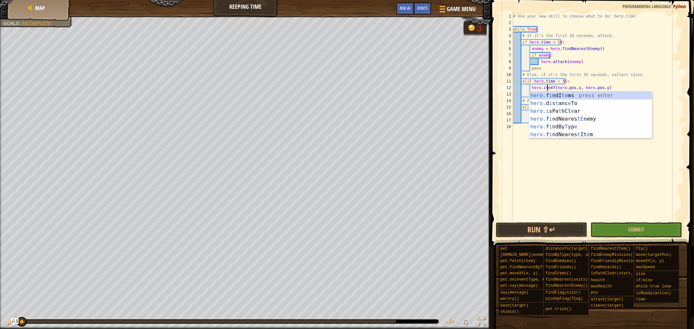
type textarea "hero.itemXY(hero.pos.x, hero.pos.y)"
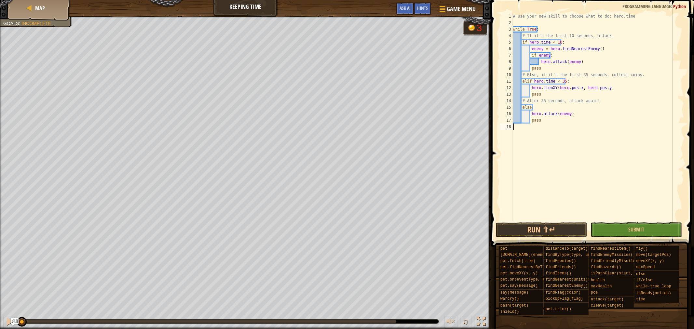
click at [537, 189] on div "# Use your new skill to choose what to do: hero.time while True : # If it's the…" at bounding box center [598, 123] width 172 height 221
click at [564, 86] on div "# Use your new skill to choose what to do: hero.time while True : # If it's the…" at bounding box center [598, 123] width 172 height 221
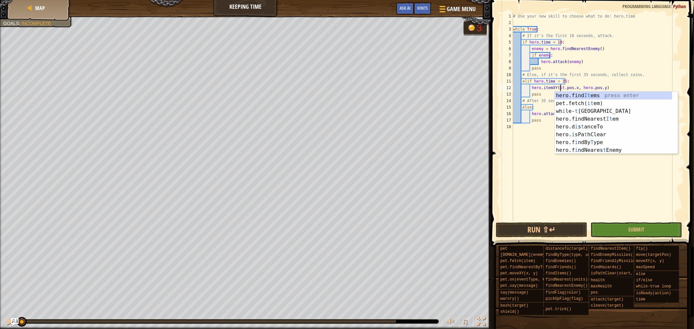
scroll to position [3, 4]
type textarea "hero.itemXY(item.pos.x, hero.pos.y)"
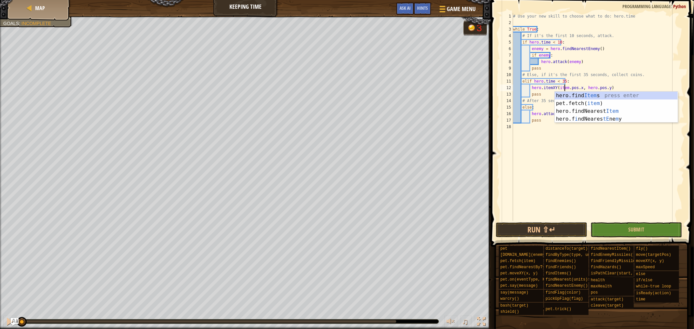
click at [578, 190] on div "# Use your new skill to choose what to do: hero.time while True : # If it's the…" at bounding box center [598, 123] width 172 height 221
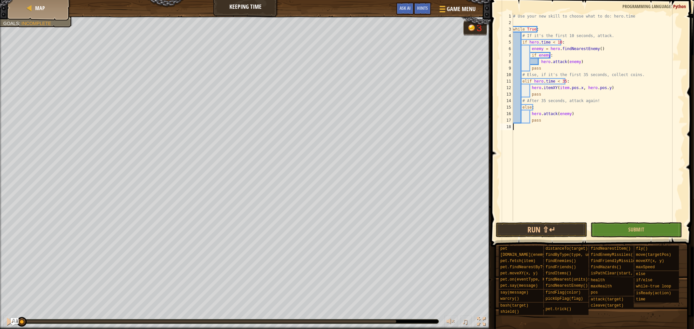
scroll to position [3, 0]
drag, startPoint x: 588, startPoint y: 90, endPoint x: 594, endPoint y: 90, distance: 5.6
click at [589, 90] on div "# Use your new skill to choose what to do: hero.time while True : # If it's the…" at bounding box center [598, 123] width 172 height 221
click at [591, 86] on div "# Use your new skill to choose what to do: hero.time while True : # If it's the…" at bounding box center [598, 123] width 172 height 221
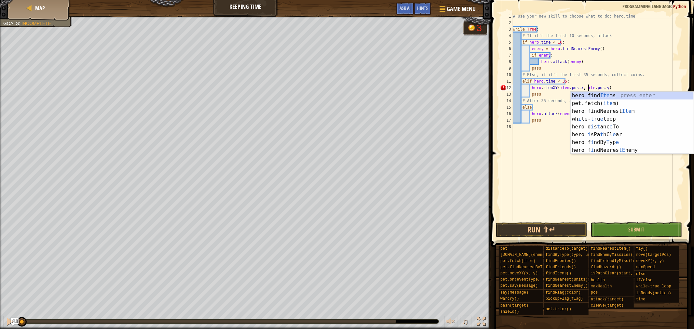
type textarea "hero.itemXY(item.pos.x, item.pos.y)"
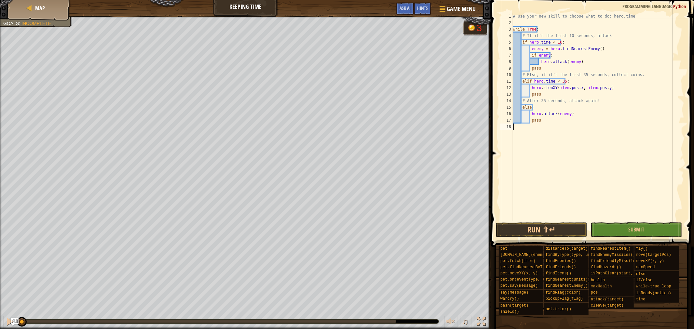
click at [536, 184] on div "# Use your new skill to choose what to do: hero.time while True : # If it's the…" at bounding box center [598, 123] width 172 height 221
click at [569, 83] on div "# Use your new skill to choose what to do: hero.time while True : # If it's the…" at bounding box center [598, 123] width 172 height 221
type textarea "elif hero.time < 35:"
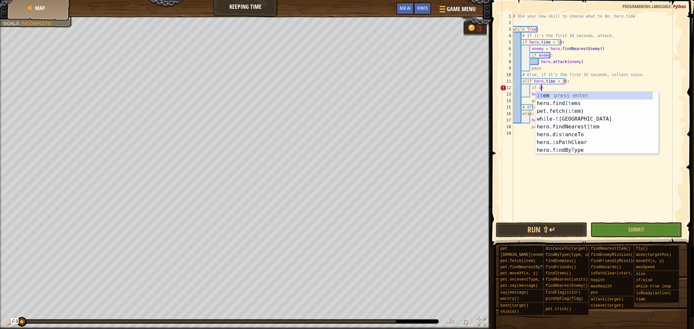
scroll to position [3, 2]
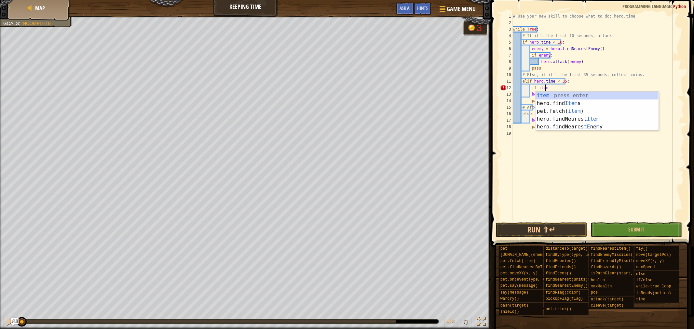
type textarea "if item:"
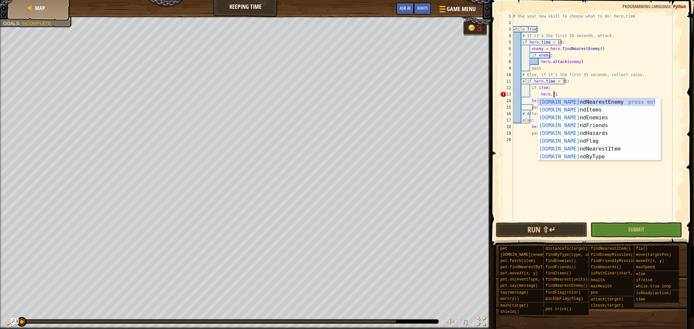
scroll to position [3, 3]
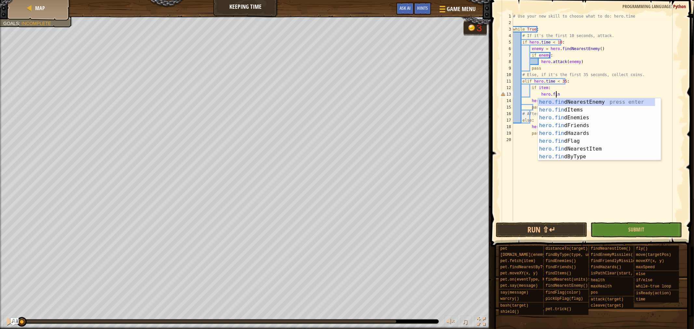
type textarea "hero.find"
click at [572, 105] on div "hero.find NearestEnemy press enter hero.find Items press enter hero.find Enemie…" at bounding box center [596, 137] width 117 height 78
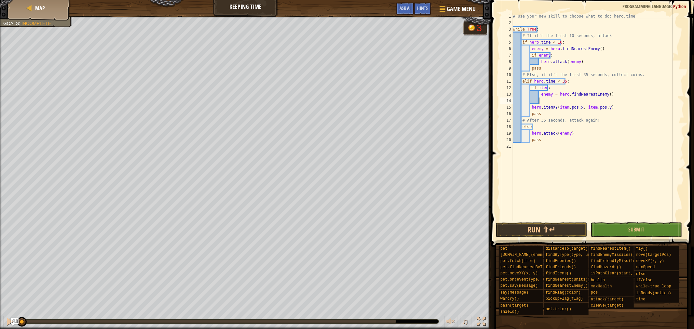
scroll to position [3, 2]
click at [603, 95] on div "# Use your new skill to choose what to do: hero.time while True : # If it's the…" at bounding box center [598, 123] width 172 height 221
click at [601, 95] on div "# Use your new skill to choose what to do: hero.time while True : # If it's the…" at bounding box center [598, 123] width 172 height 221
click at [605, 95] on div "# Use your new skill to choose what to do: hero.time while True : # If it's the…" at bounding box center [598, 123] width 172 height 221
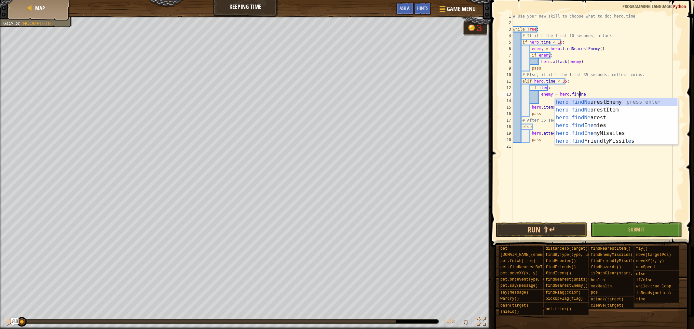
scroll to position [3, 5]
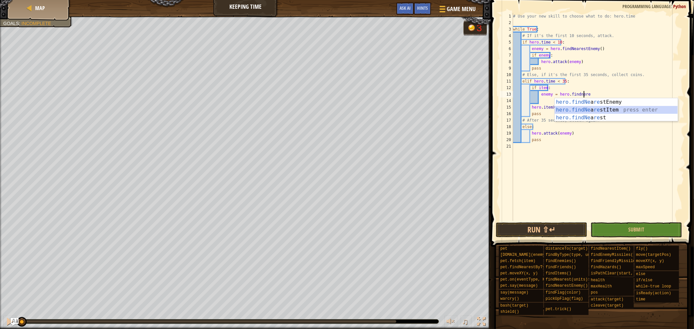
click at [626, 111] on div "hero.findNe a re stEnemy press enter hero.findNe a re stItem press enter hero.f…" at bounding box center [616, 117] width 123 height 39
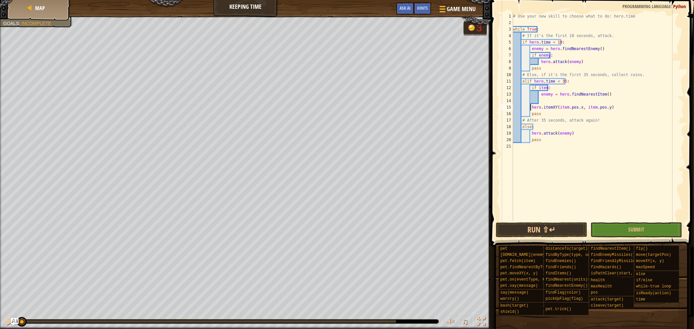
click at [531, 109] on div "# Use your new skill to choose what to do: hero.time while True : # If it's the…" at bounding box center [598, 123] width 172 height 221
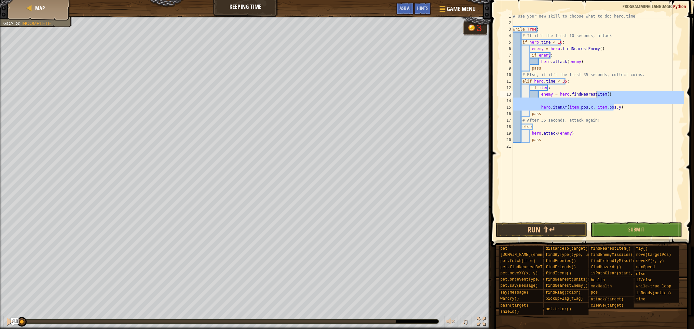
drag, startPoint x: 616, startPoint y: 109, endPoint x: 597, endPoint y: 96, distance: 23.1
click at [597, 96] on div "# Use your new skill to choose what to do: hero.time while True : # If it's the…" at bounding box center [598, 123] width 172 height 221
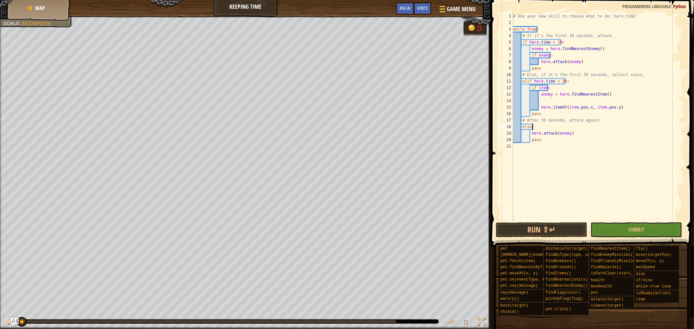
click at [596, 125] on div "# Use your new skill to choose what to do: hero.time while True : # If it's the…" at bounding box center [598, 123] width 172 height 221
drag, startPoint x: 548, startPoint y: 95, endPoint x: 561, endPoint y: 92, distance: 12.6
click at [548, 95] on div "# Use your new skill to choose what to do: hero.time while True : # If it's the…" at bounding box center [598, 123] width 172 height 221
click at [550, 93] on div "# Use your new skill to choose what to do: hero.time while True : # If it's the…" at bounding box center [598, 123] width 172 height 221
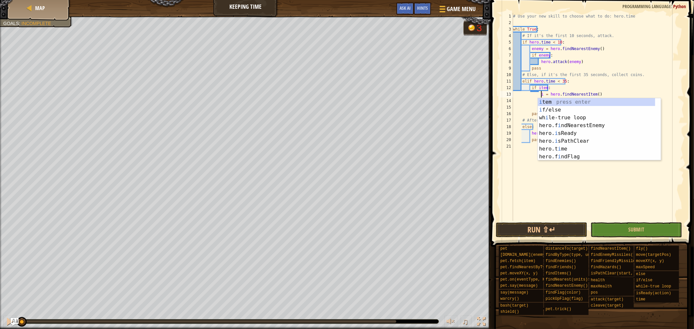
scroll to position [3, 2]
type textarea "item = hero.findNearestItem()"
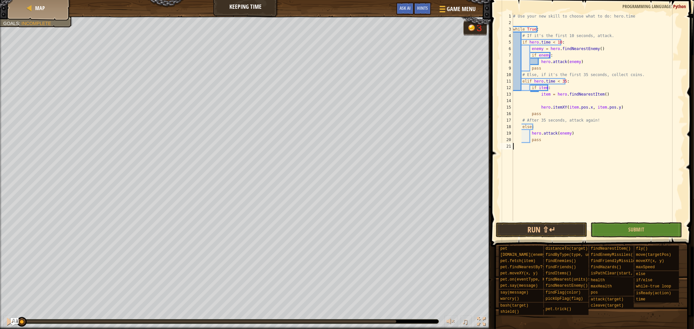
drag, startPoint x: 597, startPoint y: 187, endPoint x: 590, endPoint y: 174, distance: 14.6
click at [596, 186] on div "# Use your new skill to choose what to do: hero.time while True : # If it's the…" at bounding box center [598, 123] width 172 height 221
drag, startPoint x: 551, startPoint y: 87, endPoint x: 531, endPoint y: 90, distance: 19.5
click at [531, 90] on div "# Use your new skill to choose what to do: hero.time while True : # If it's the…" at bounding box center [598, 123] width 172 height 221
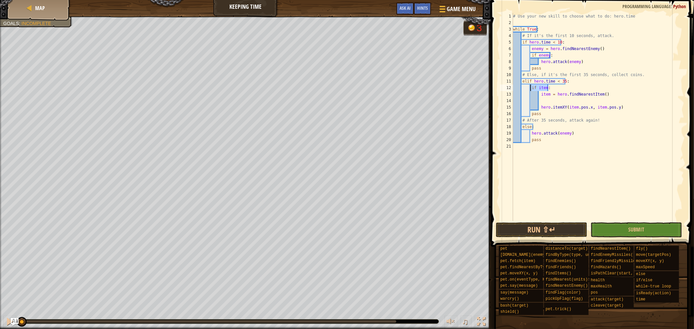
type textarea "if item:"
click at [540, 96] on div "# Use your new skill to choose what to do: hero.time while True : # If it's the…" at bounding box center [598, 123] width 172 height 221
type textarea "item = hero.findNearestItem()"
drag, startPoint x: 594, startPoint y: 95, endPoint x: 530, endPoint y: 96, distance: 63.8
click at [530, 96] on div "# Use your new skill to choose what to do: hero.time while True : # If it's the…" at bounding box center [598, 123] width 172 height 221
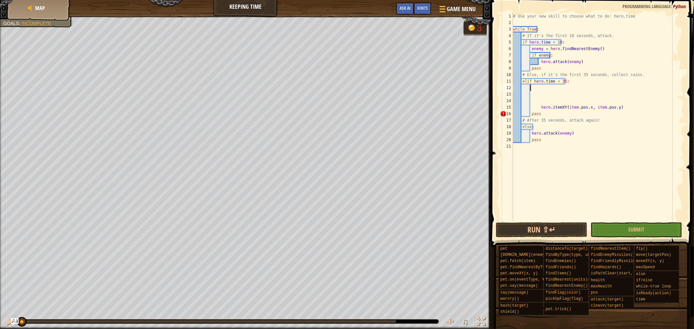
click at [570, 89] on div "# Use your new skill to choose what to do: hero.time while True : # If it's the…" at bounding box center [598, 123] width 172 height 221
paste textarea "item = hero.findNearestItem()"
drag, startPoint x: 619, startPoint y: 108, endPoint x: 539, endPoint y: 104, distance: 80.1
click at [539, 104] on div "# Use your new skill to choose what to do: hero.time while True : # If it's the…" at bounding box center [598, 123] width 172 height 221
type textarea "hero.itemXY(item.pos.x, item.pos.y)"
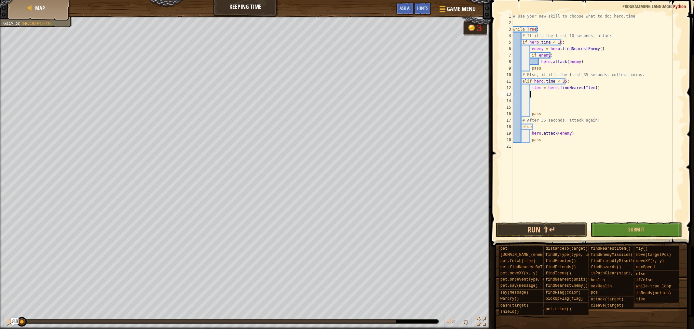
click at [531, 93] on div "# Use your new skill to choose what to do: hero.time while True : # If it's the…" at bounding box center [598, 123] width 172 height 221
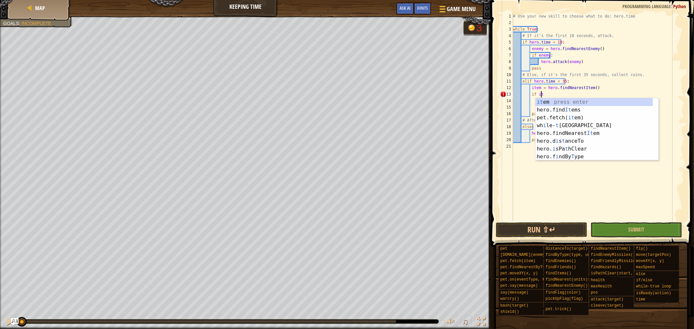
scroll to position [3, 2]
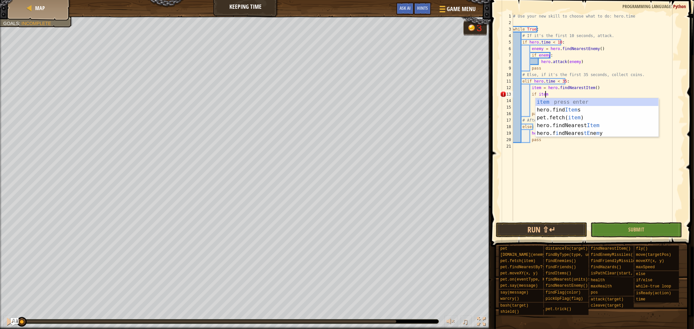
type textarea "if item:"
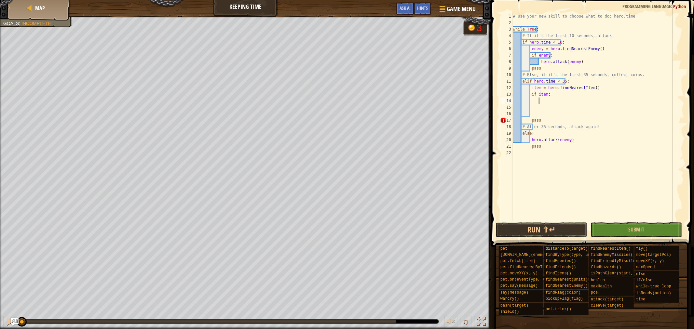
scroll to position [3, 2]
paste textarea "hero.itemXY(item.pos.x, item.pos.y)"
click at [560, 102] on div "# Use your new skill to choose what to do: hero.time while True : # If it's the…" at bounding box center [598, 123] width 172 height 221
click at [560, 103] on div "# Use your new skill to choose what to do: hero.time while True : # If it's the…" at bounding box center [598, 123] width 172 height 221
click at [558, 102] on div "# Use your new skill to choose what to do: hero.time while True : # If it's the…" at bounding box center [598, 123] width 172 height 221
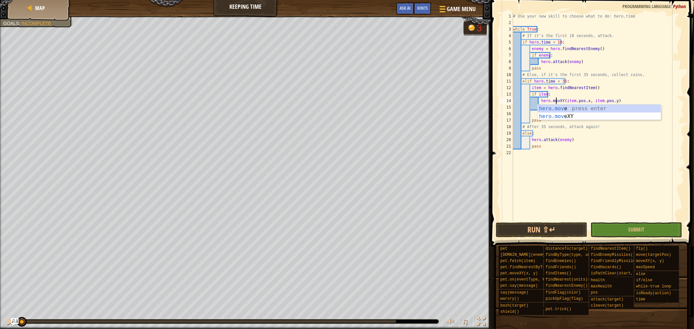
scroll to position [3, 4]
drag, startPoint x: 606, startPoint y: 150, endPoint x: 595, endPoint y: 140, distance: 14.5
click at [606, 149] on div "# Use your new skill to choose what to do: hero.time while True : # If it's the…" at bounding box center [598, 123] width 172 height 221
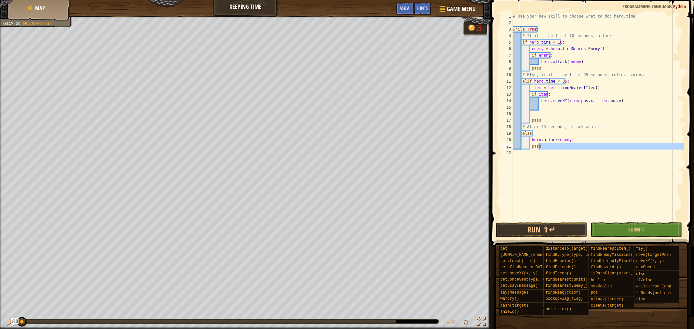
click at [602, 121] on div "# Use your new skill to choose what to do: hero.time while True : # If it's the…" at bounding box center [598, 123] width 172 height 221
type textarea "pass"
click at [581, 112] on div "# Use your new skill to choose what to do: hero.time while True : # If it's the…" at bounding box center [598, 123] width 172 height 221
click at [533, 225] on button "Run ⇧↵" at bounding box center [541, 230] width 91 height 15
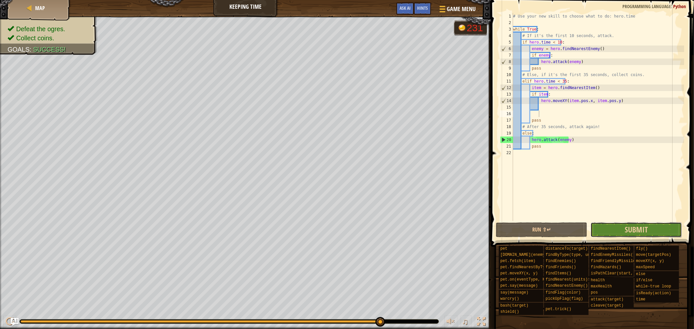
click at [663, 230] on button "Submit" at bounding box center [636, 230] width 91 height 15
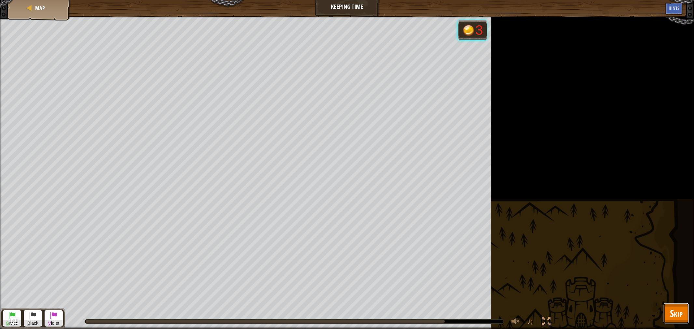
click at [679, 311] on span "Skip" at bounding box center [676, 313] width 13 height 13
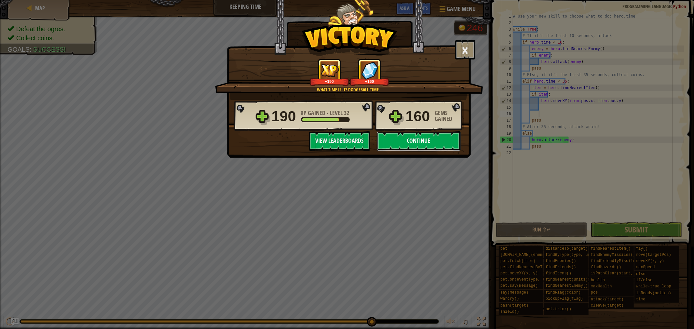
click at [407, 137] on button "Continue" at bounding box center [419, 141] width 84 height 20
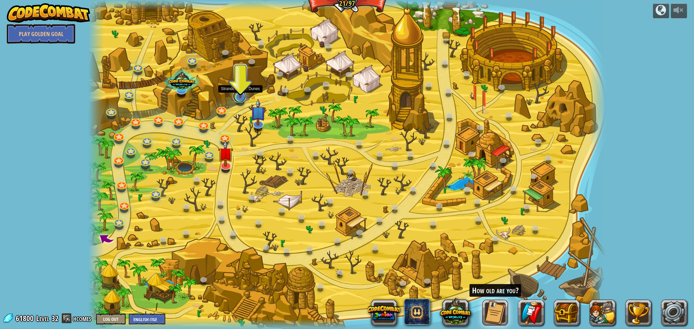
click at [240, 100] on link at bounding box center [239, 96] width 13 height 13
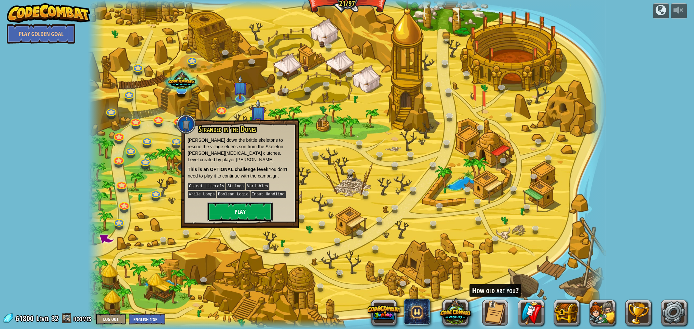
click at [223, 207] on button "Play" at bounding box center [240, 212] width 65 height 20
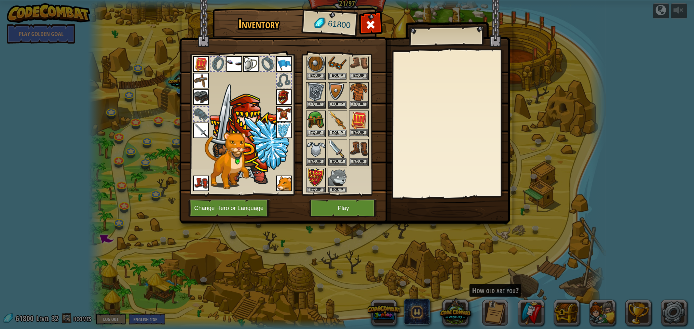
scroll to position [145, 0]
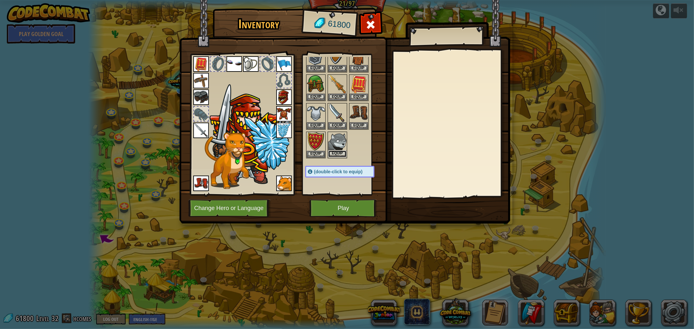
click at [341, 151] on button "Equip" at bounding box center [337, 154] width 18 height 7
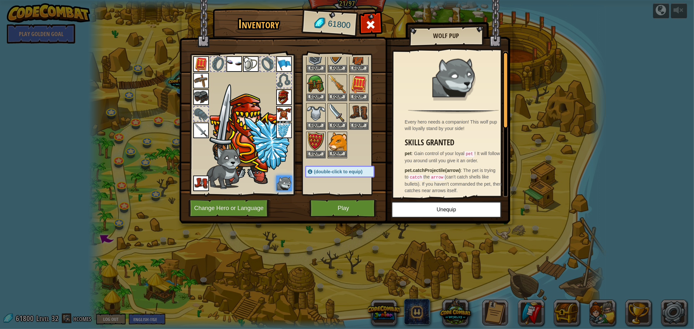
click at [340, 147] on img at bounding box center [337, 141] width 18 height 18
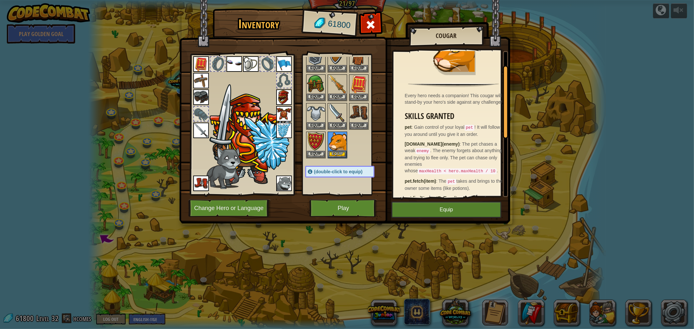
scroll to position [36, 0]
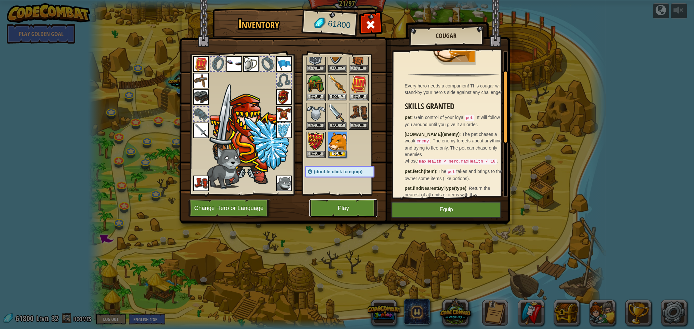
click at [359, 209] on button "Play" at bounding box center [344, 209] width 68 height 18
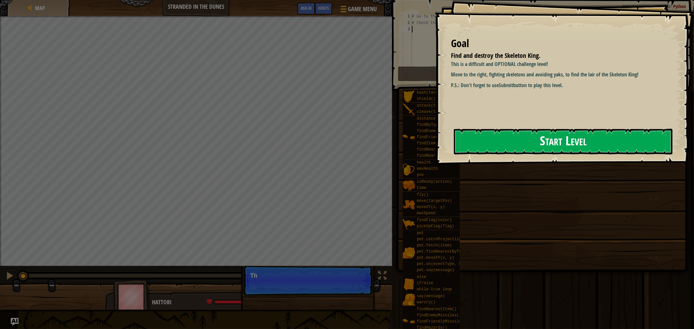
click at [578, 139] on button "Start Level" at bounding box center [563, 142] width 219 height 26
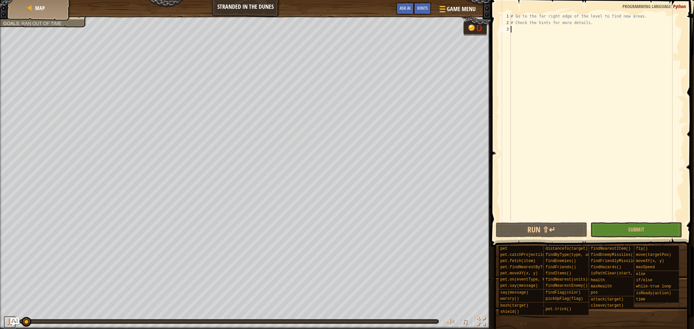
drag, startPoint x: 9, startPoint y: 321, endPoint x: 11, endPoint y: 324, distance: 4.1
click at [8, 321] on div at bounding box center [10, 322] width 8 height 8
drag, startPoint x: 26, startPoint y: 321, endPoint x: 0, endPoint y: 316, distance: 26.8
click at [0, 316] on div "♫" at bounding box center [245, 320] width 491 height 20
type textarea "w"
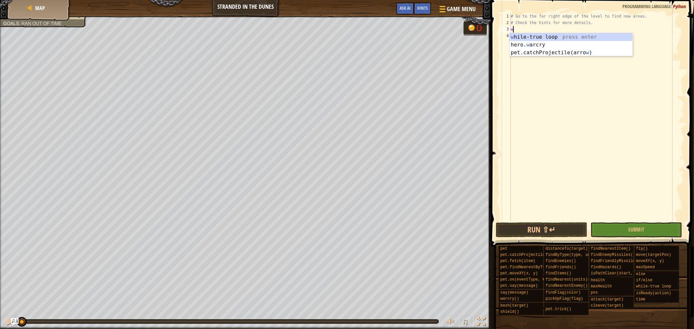
scroll to position [3, 0]
click at [603, 37] on div "w [PERSON_NAME]-true loop press enter hero. w arcry press enter pet.catchProjec…" at bounding box center [571, 52] width 123 height 39
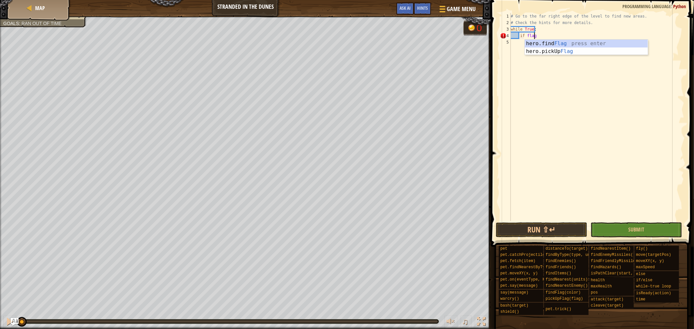
scroll to position [3, 1]
type textarea "if flag:"
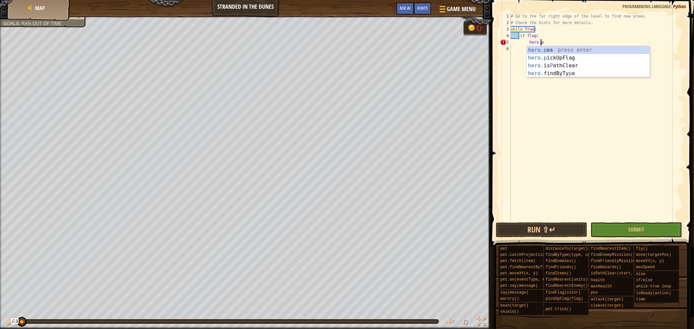
scroll to position [3, 2]
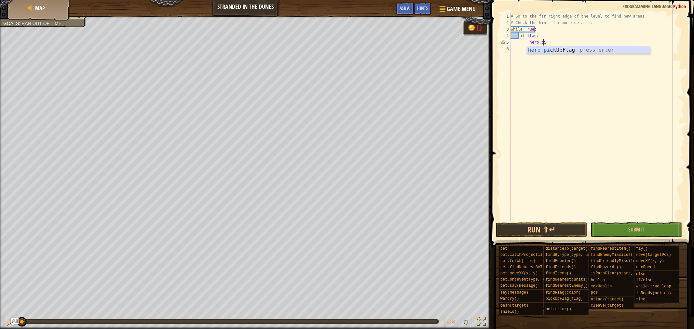
drag, startPoint x: 564, startPoint y: 50, endPoint x: 561, endPoint y: 49, distance: 3.4
click at [563, 50] on div "hero.pi ckUpFlag press enter" at bounding box center [588, 57] width 123 height 23
type textarea "hero.pickUpFlag(flag)"
click at [551, 60] on div "# Go to the far right edge of the level to find new areas. # Check the hints fo…" at bounding box center [597, 123] width 175 height 221
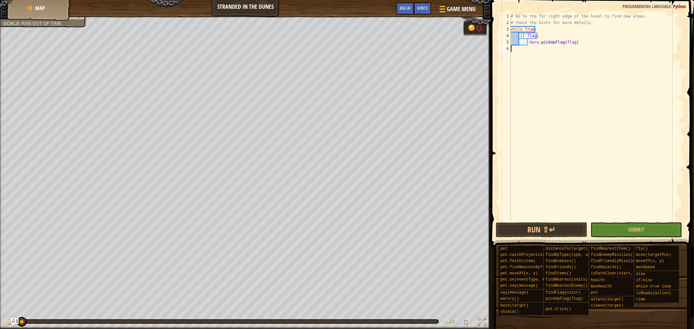
click at [589, 46] on div "# Go to the far right edge of the level to find new areas. # Check the hints fo…" at bounding box center [597, 123] width 175 height 221
click at [575, 40] on div "# Go to the far right edge of the level to find new areas. # Check the hints fo…" at bounding box center [597, 123] width 175 height 221
type textarea "hero.pickUpFlag(flag)"
type textarea "if enemy:"
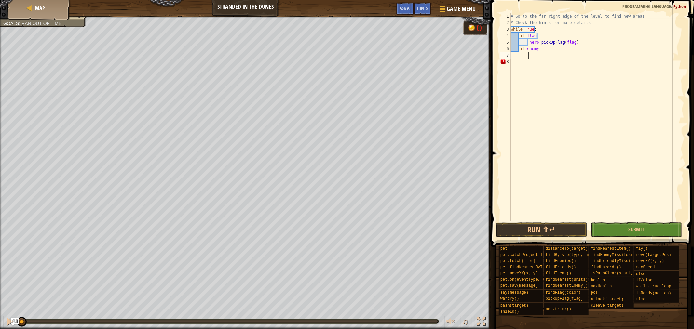
scroll to position [3, 1]
drag, startPoint x: 540, startPoint y: 49, endPoint x: 519, endPoint y: 50, distance: 20.2
click at [519, 50] on div "# Go to the far right edge of the level to find new areas. # Check the hints fo…" at bounding box center [597, 123] width 175 height 221
type textarea "if enemy:"
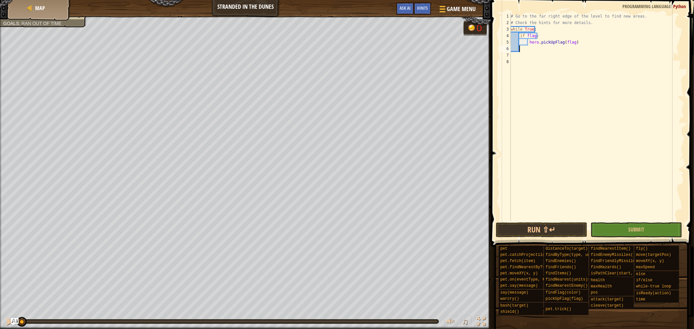
type textarea "h"
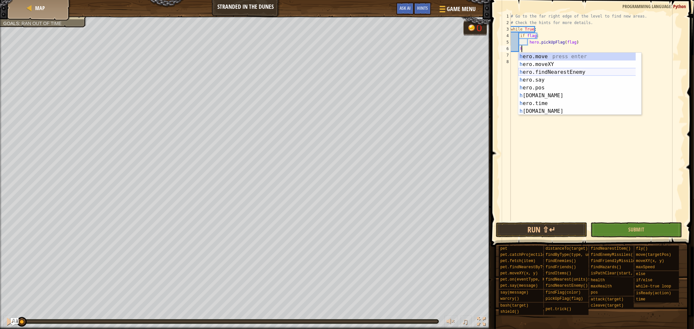
click at [593, 72] on div "h ero.move press enter h ero.moveXY press enter h ero.findNearestEnemy press en…" at bounding box center [579, 92] width 123 height 78
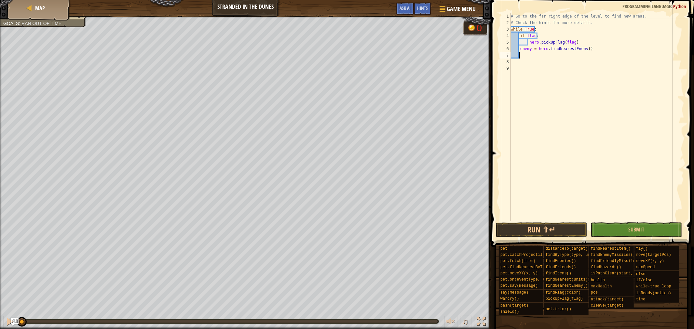
type textarea "h"
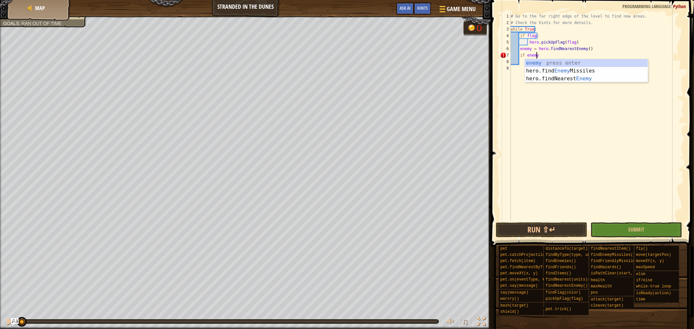
scroll to position [3, 2]
type textarea "if enemy:"
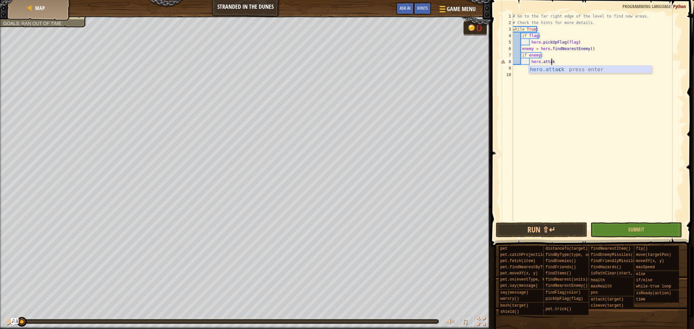
click at [607, 70] on div "hero.[PERSON_NAME] press enter" at bounding box center [590, 77] width 123 height 23
type textarea "hero.attack(enemy)"
click at [607, 71] on div "# Go to the far right edge of the level to find new areas. # Check the hints fo…" at bounding box center [598, 123] width 173 height 221
click at [555, 227] on button "Run ⇧↵" at bounding box center [541, 230] width 91 height 15
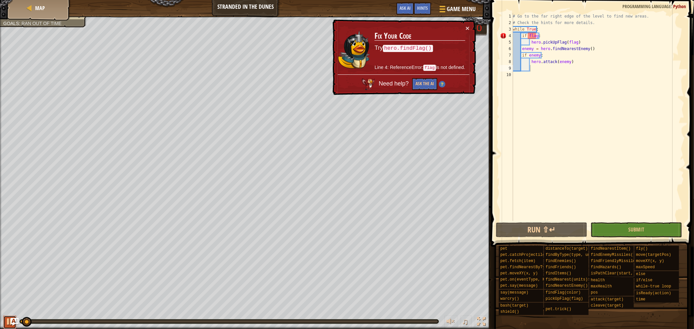
click at [6, 318] on div at bounding box center [10, 322] width 8 height 8
drag, startPoint x: 24, startPoint y: 317, endPoint x: 0, endPoint y: 294, distance: 33.4
click at [0, 294] on div "Find and destroy the Skeleton King. Goals : Ran out of time G reen B lack V iol…" at bounding box center [347, 172] width 694 height 313
click at [466, 27] on button "×" at bounding box center [468, 28] width 4 height 7
click at [536, 36] on div "# Go to the far right edge of the level to find new areas. # Check the hints fo…" at bounding box center [598, 123] width 173 height 221
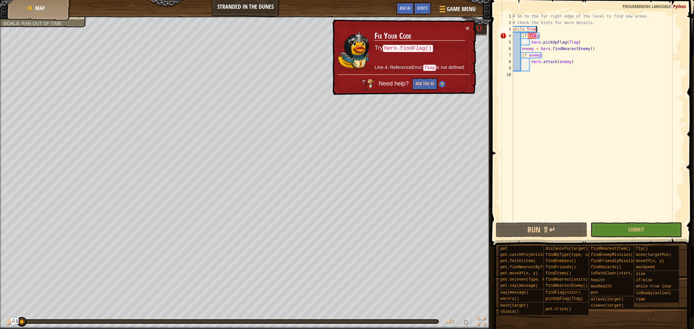
click at [537, 27] on div "# Go to the far right edge of the level to find new areas. # Check the hints fo…" at bounding box center [598, 123] width 173 height 221
type textarea "while True:"
click at [548, 31] on div "# Go to the far right edge of the level to find new areas. # Check the hints fo…" at bounding box center [598, 123] width 173 height 221
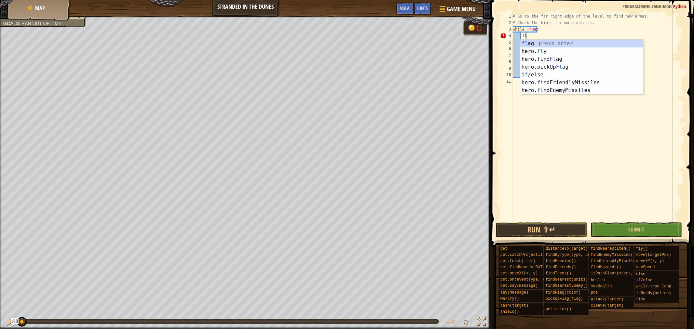
type textarea "f"
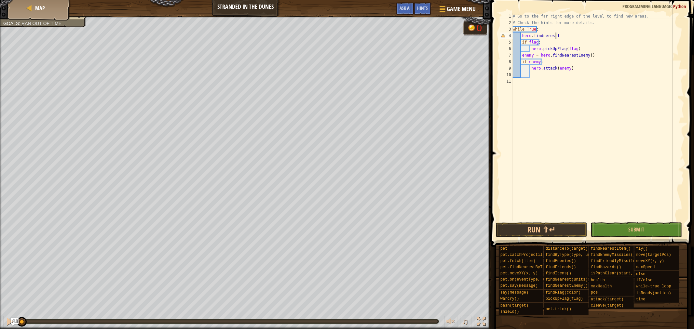
scroll to position [3, 3]
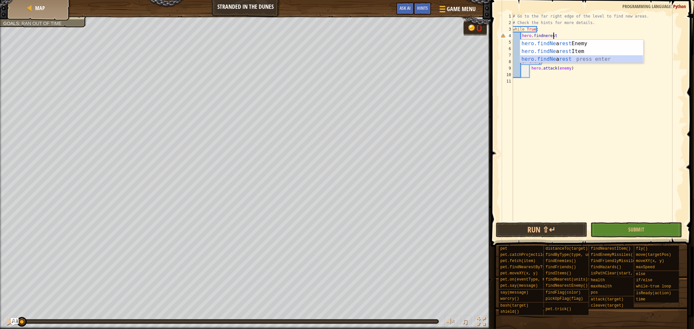
click at [552, 58] on div "hero.findNe a rest Enemy press enter hero.findNe a rest Item press enter hero.f…" at bounding box center [581, 59] width 123 height 39
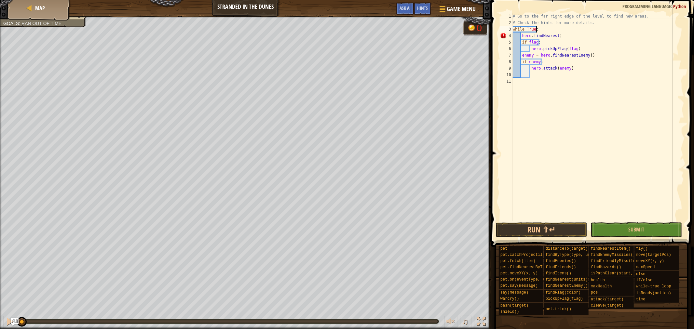
click at [574, 31] on div "# Go to the far right edge of the level to find new areas. # Check the hints fo…" at bounding box center [598, 123] width 173 height 221
click at [572, 34] on div "# Go to the far right edge of the level to find new areas. # Check the hints fo…" at bounding box center [598, 123] width 173 height 221
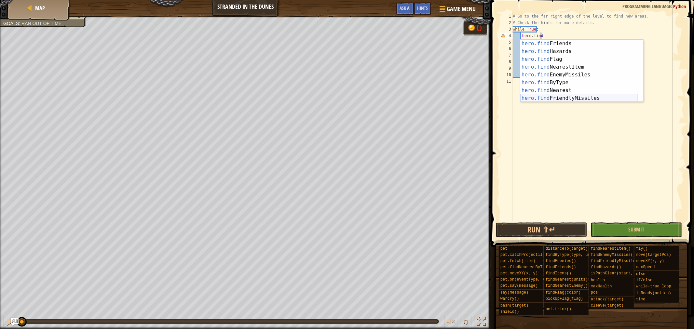
scroll to position [23, 0]
click at [587, 59] on div "hero.find Friends press enter hero.find Hazards press enter hero.find Flag pres…" at bounding box center [578, 79] width 117 height 78
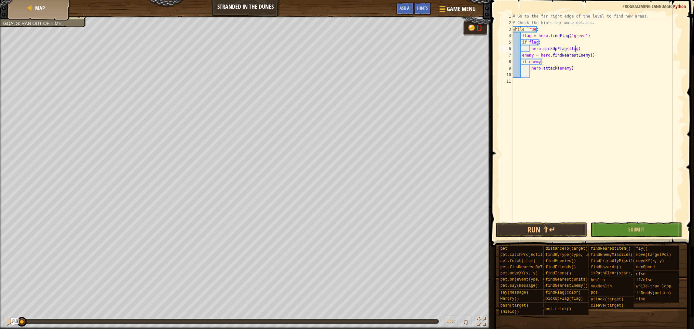
click at [578, 47] on div "# Go to the far right edge of the level to find new areas. # Check the hints fo…" at bounding box center [598, 123] width 173 height 221
drag, startPoint x: 578, startPoint y: 47, endPoint x: 540, endPoint y: 50, distance: 38.9
click at [540, 50] on div "# Go to the far right edge of the level to find new areas. # Check the hints fo…" at bounding box center [598, 123] width 173 height 221
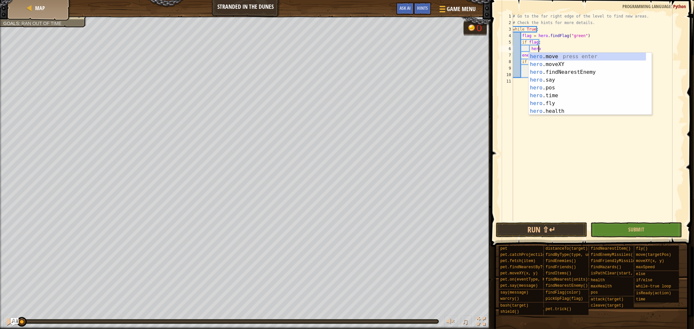
scroll to position [0, 0]
click at [560, 65] on div "hero. move press enter hero. moveXY press enter hero. findNearestEnemy press en…" at bounding box center [587, 92] width 117 height 78
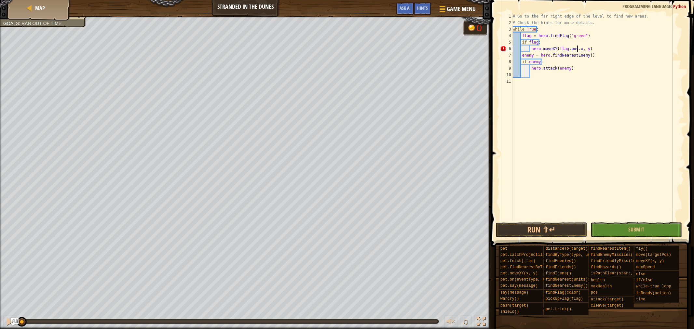
scroll to position [3, 5]
click at [584, 49] on div "# Go to the far right edge of the level to find new areas. # Check the hints fo…" at bounding box center [598, 123] width 173 height 221
type textarea "hero.moveXY(flag.pos.x, flag.pos.y)"
click at [557, 228] on button "Run ⇧↵" at bounding box center [541, 230] width 91 height 15
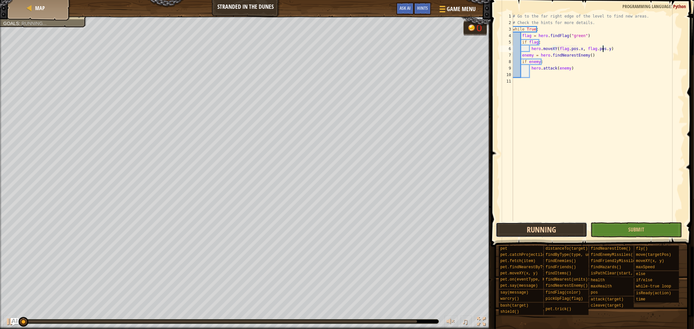
click at [555, 227] on button "Running" at bounding box center [541, 230] width 91 height 15
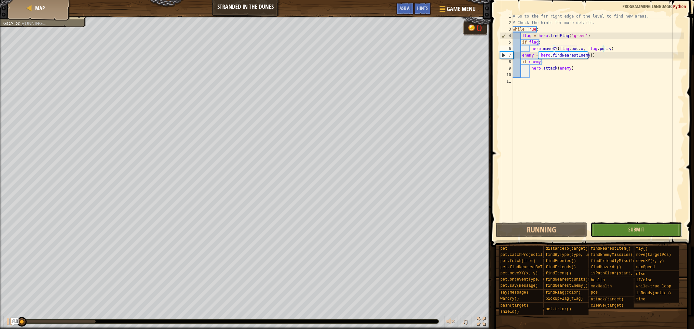
click at [605, 223] on button "Submit" at bounding box center [636, 230] width 91 height 15
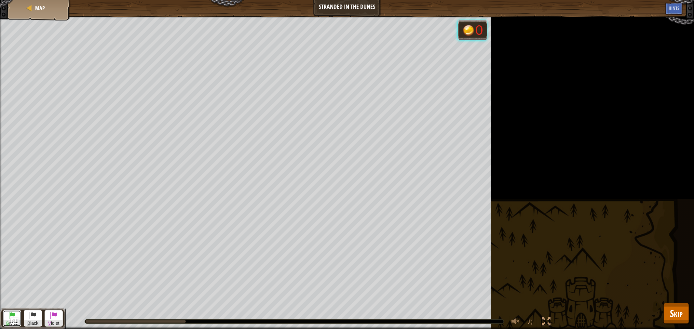
click at [7, 310] on button "G reen" at bounding box center [12, 318] width 18 height 17
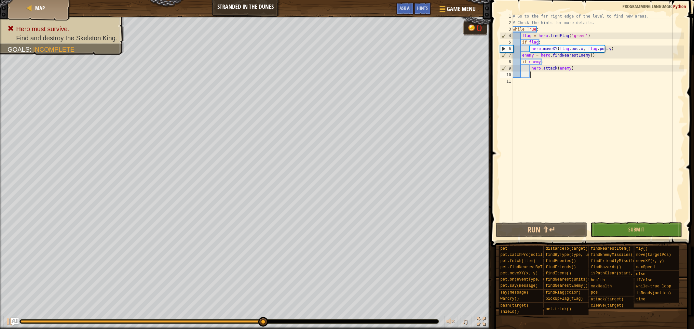
scroll to position [3, 1]
click at [532, 77] on div "# Go to the far right edge of the level to find new areas. # Check the hints fo…" at bounding box center [598, 123] width 173 height 221
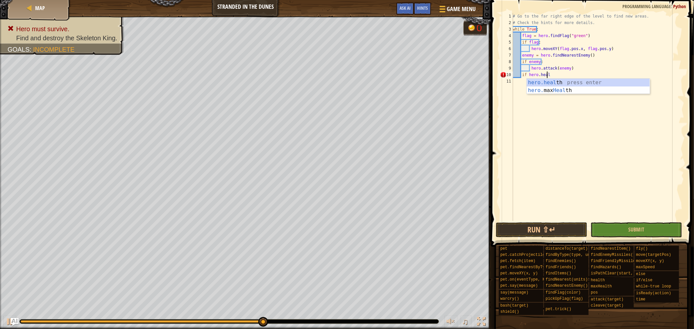
scroll to position [3, 2]
click at [590, 80] on div "[DOMAIN_NAME] press enter hero. max Health press enter" at bounding box center [588, 94] width 123 height 31
click at [554, 75] on div "# Go to the far right edge of the level to find new areas. # Check the hints fo…" at bounding box center [598, 123] width 173 height 221
click at [591, 74] on div "# Go to the far right edge of the level to find new areas. # Check the hints fo…" at bounding box center [598, 123] width 173 height 221
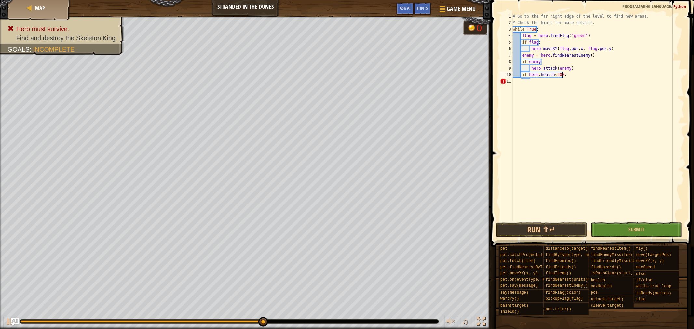
click at [573, 73] on div "# Go to the far right edge of the level to find new areas. # Check the hints fo…" at bounding box center [598, 123] width 173 height 221
click at [580, 80] on div "hero.max Health press enter" at bounding box center [618, 90] width 123 height 23
type textarea "if [DOMAIN_NAME] < hero.maxHealth/3:"
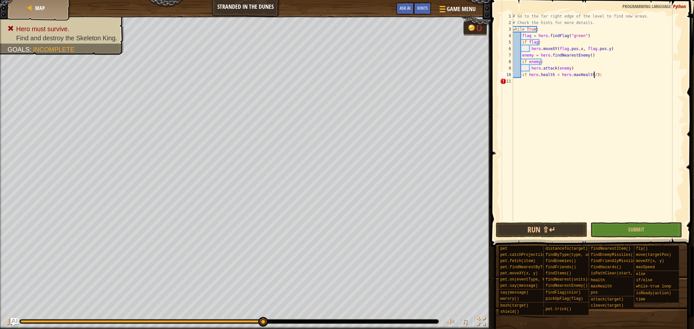
scroll to position [3, 1]
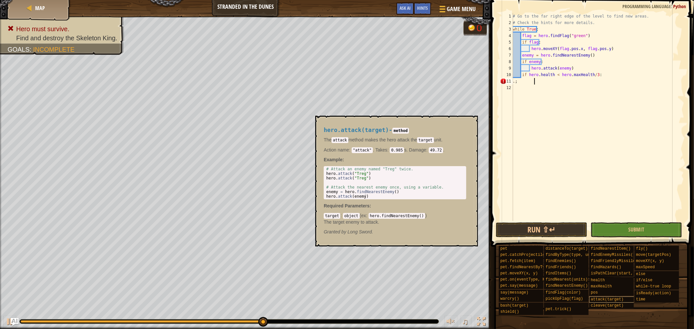
type textarea "."
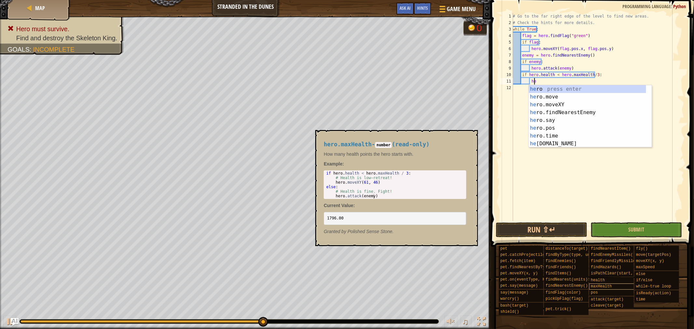
scroll to position [3, 1]
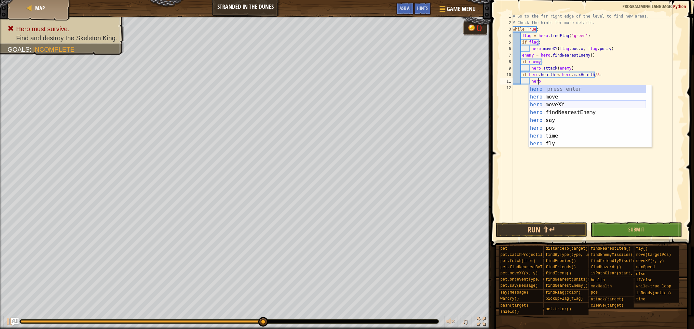
click at [562, 103] on div "hero press enter hero .move press enter hero .moveXY press enter hero .findNear…" at bounding box center [587, 124] width 117 height 78
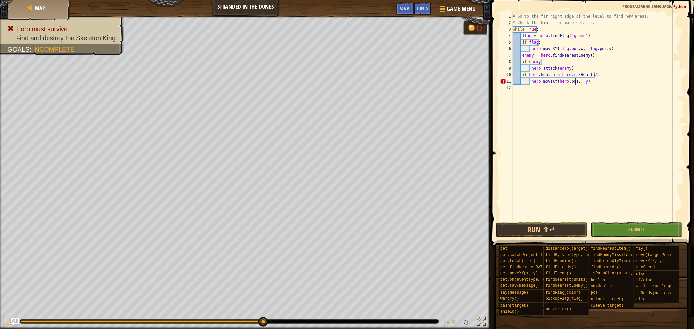
scroll to position [3, 5]
click at [579, 82] on div "# Go to the far right edge of the level to find new areas. # Check the hints fo…" at bounding box center [598, 123] width 173 height 221
click at [580, 83] on div "# Go to the far right edge of the level to find new areas. # Check the hints fo…" at bounding box center [598, 123] width 173 height 221
click at [600, 83] on div "# Go to the far right edge of the level to find new areas. # Check the hints fo…" at bounding box center [598, 123] width 173 height 221
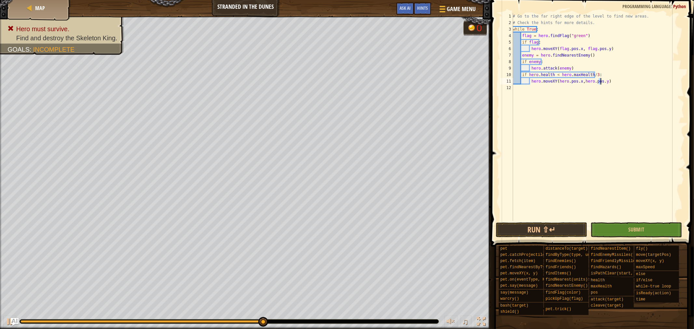
type textarea "hero.moveXY(hero.pos.x,hero.pos.y)"
click at [603, 80] on div "# Go to the far right edge of the level to find new areas. # Check the hints fo…" at bounding box center [598, 123] width 173 height 221
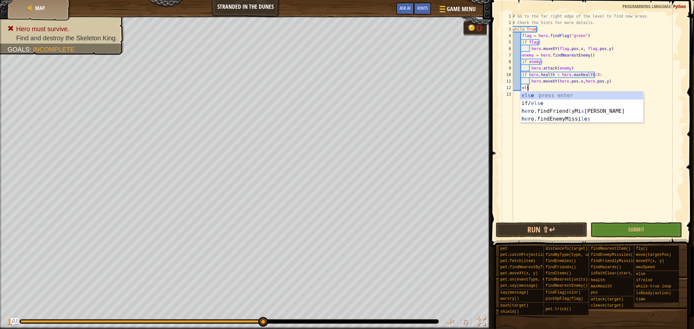
scroll to position [3, 1]
type textarea "else:"
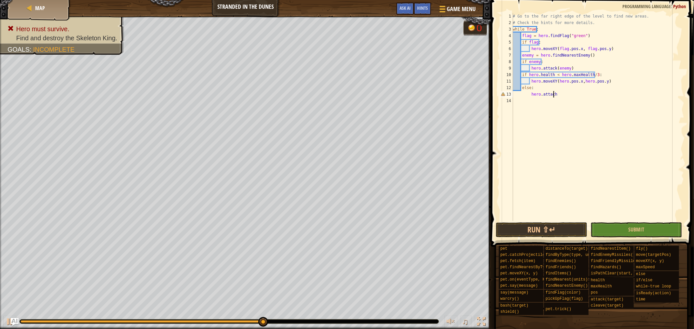
scroll to position [3, 3]
click at [610, 102] on div "hero.attack press enter" at bounding box center [590, 109] width 123 height 23
type textarea "hero.attack(enemy)"
click at [610, 102] on div "# Go to the far right edge of the level to find new areas. # Check the hints fo…" at bounding box center [598, 123] width 173 height 221
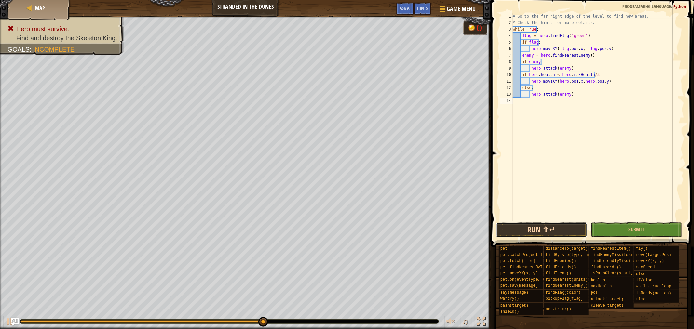
click at [531, 225] on button "Run ⇧↵" at bounding box center [541, 230] width 91 height 15
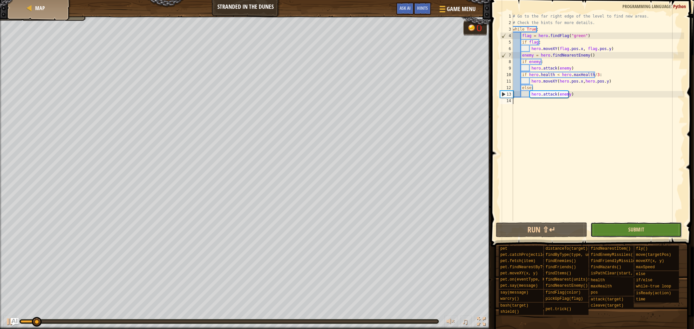
click at [639, 232] on span "Submit" at bounding box center [636, 229] width 16 height 7
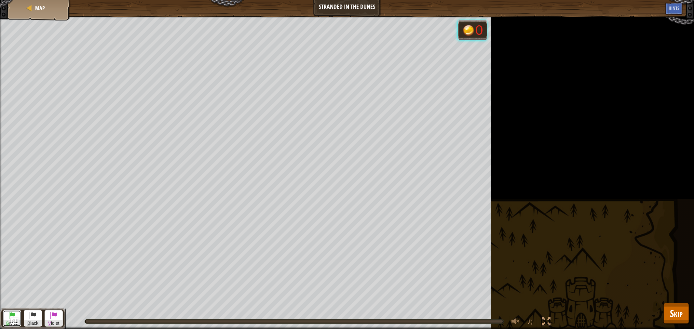
click at [16, 310] on button "G reen" at bounding box center [12, 318] width 18 height 17
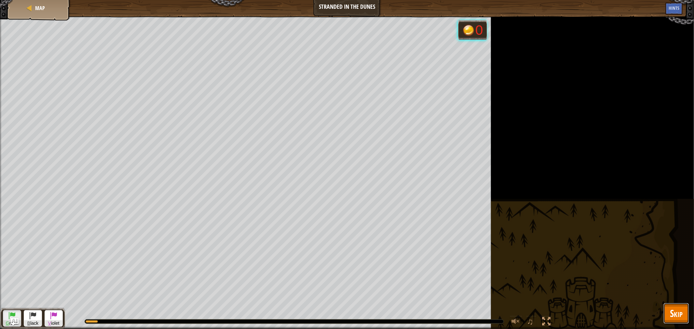
click at [675, 315] on span "Skip" at bounding box center [676, 313] width 13 height 13
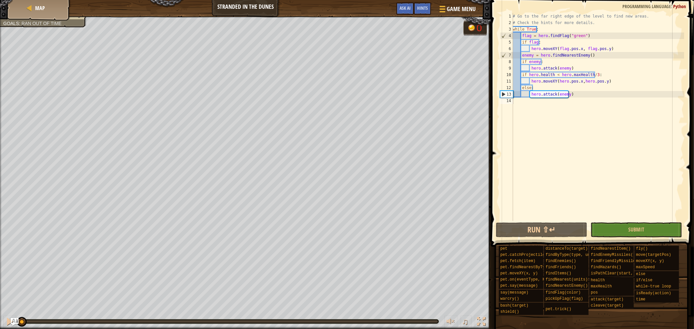
drag, startPoint x: 436, startPoint y: 321, endPoint x: 1, endPoint y: 307, distance: 435.7
click at [0, 311] on div "♫" at bounding box center [245, 320] width 491 height 20
drag, startPoint x: 610, startPoint y: 82, endPoint x: 531, endPoint y: 79, distance: 78.8
click at [531, 79] on div "# Go to the far right edge of the level to find new areas. # Check the hints fo…" at bounding box center [598, 123] width 173 height 221
type textarea "hero.moveXY(hero.pos.x,hero.pos.y)"
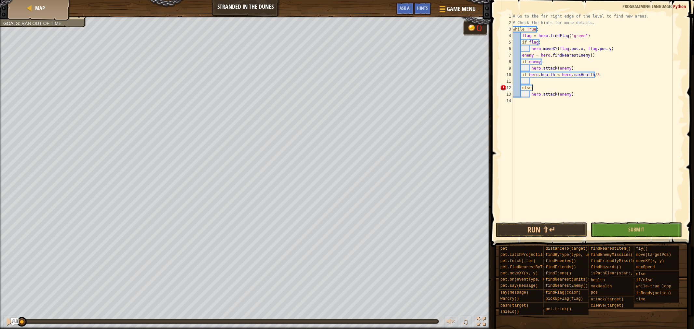
click at [535, 88] on div "# Go to the far right edge of the level to find new areas. # Check the hints fo…" at bounding box center [598, 123] width 173 height 221
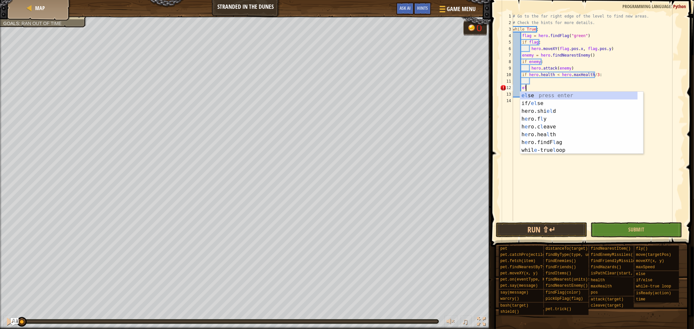
type textarea "e"
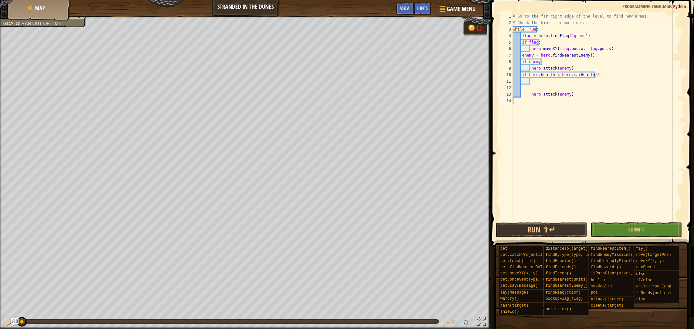
click at [571, 100] on div "# Go to the far right edge of the level to find new areas. # Check the hints fo…" at bounding box center [598, 123] width 173 height 221
click at [575, 91] on div "# Go to the far right edge of the level to find new areas. # Check the hints fo…" at bounding box center [598, 123] width 173 height 221
type textarea "hero.attack(enemy)"
drag, startPoint x: 574, startPoint y: 95, endPoint x: 530, endPoint y: 96, distance: 44.6
click at [530, 96] on div "# Go to the far right edge of the level to find new areas. # Check the hints fo…" at bounding box center [598, 123] width 173 height 221
